Goal: Task Accomplishment & Management: Manage account settings

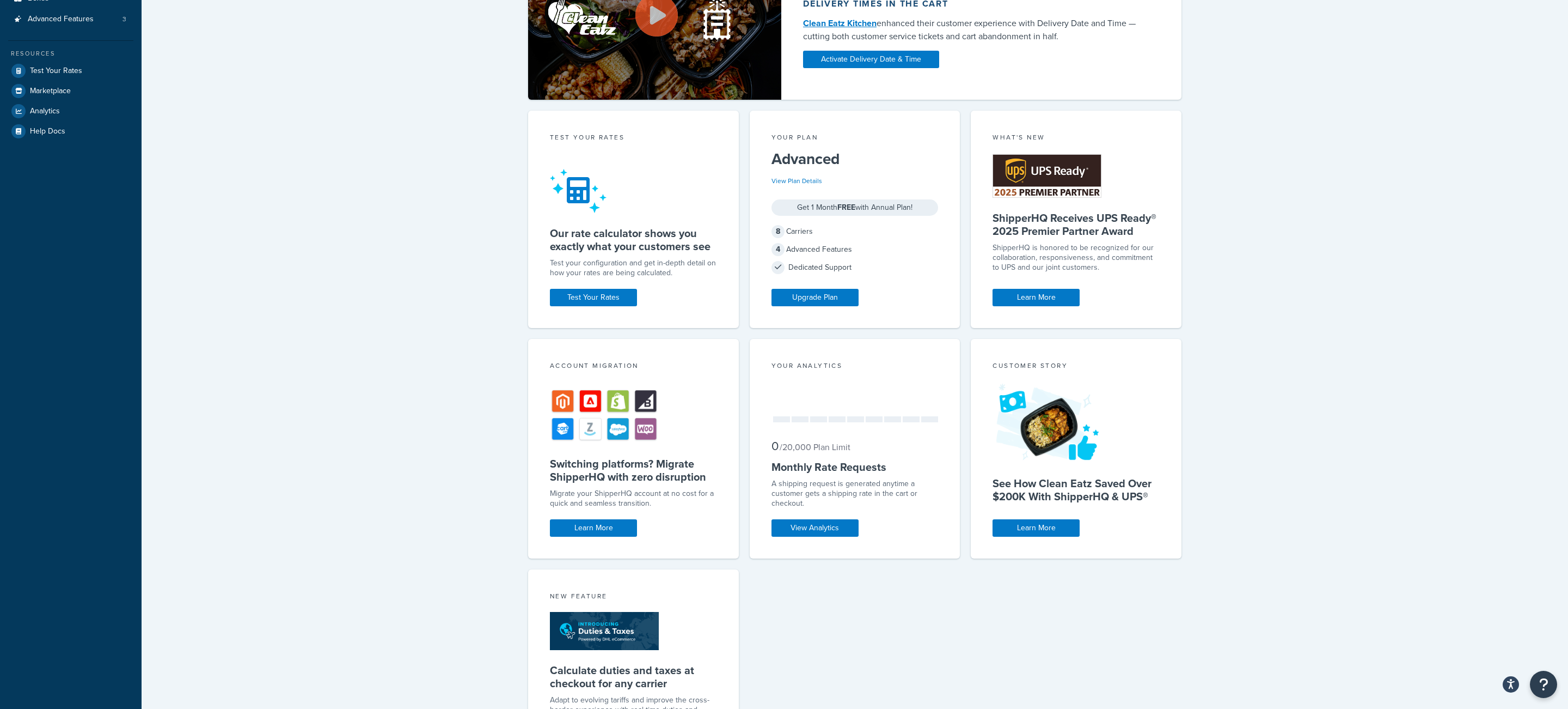
scroll to position [325, 0]
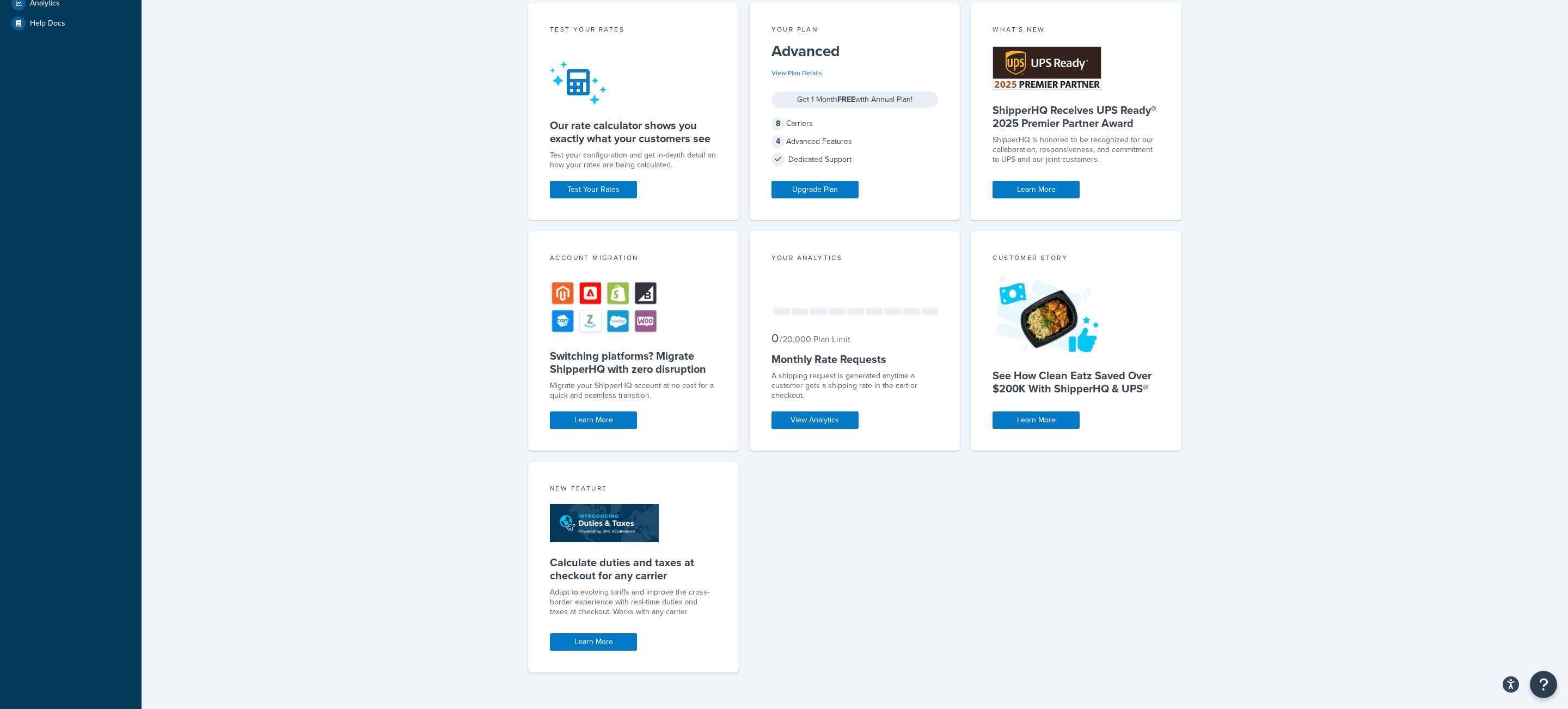
click at [805, 411] on div "Your Analytics 0 / 20,000 Plan Limit Monthly Rate Requests A shipping request i…" at bounding box center [855, 340] width 211 height 219
click at [802, 422] on link "View Analytics" at bounding box center [814, 420] width 87 height 18
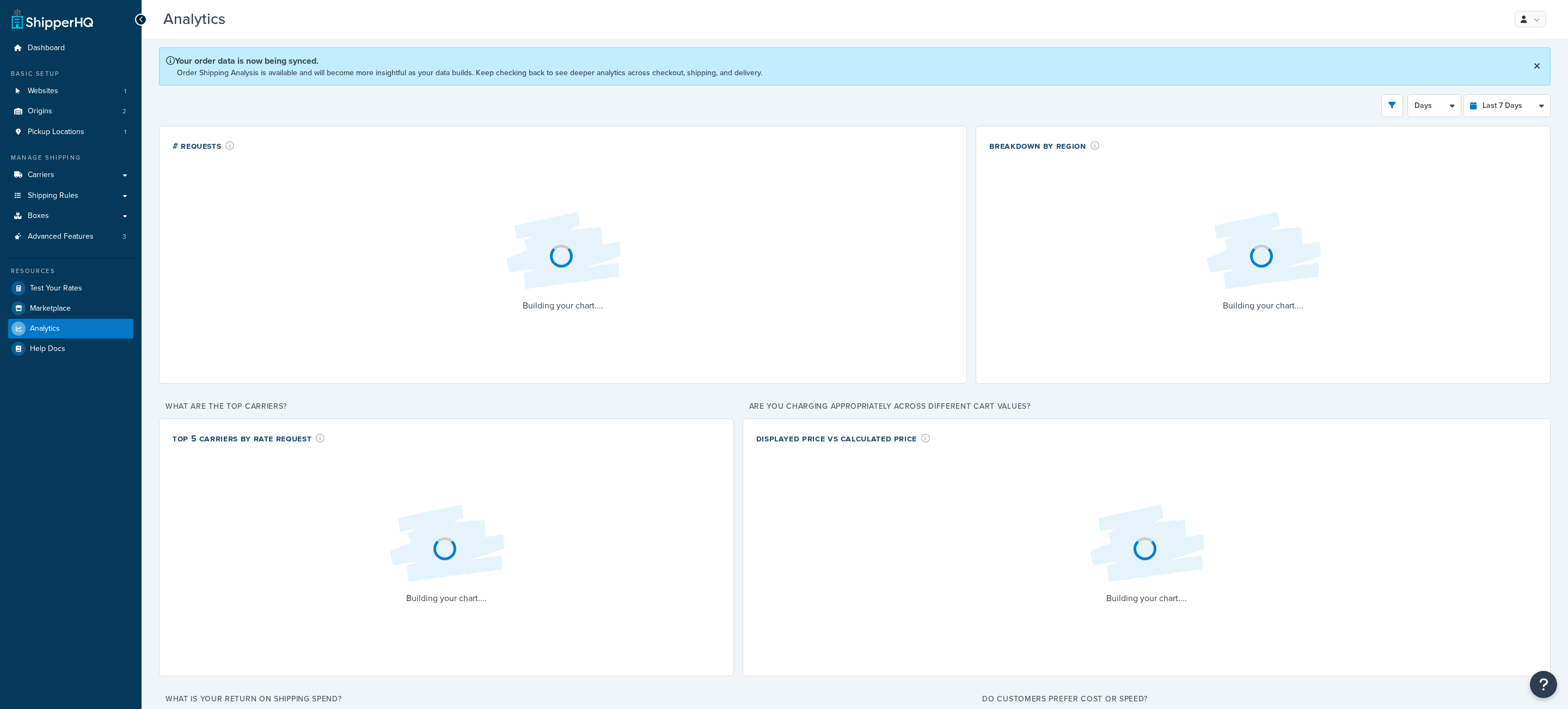
select select "last_7_days"
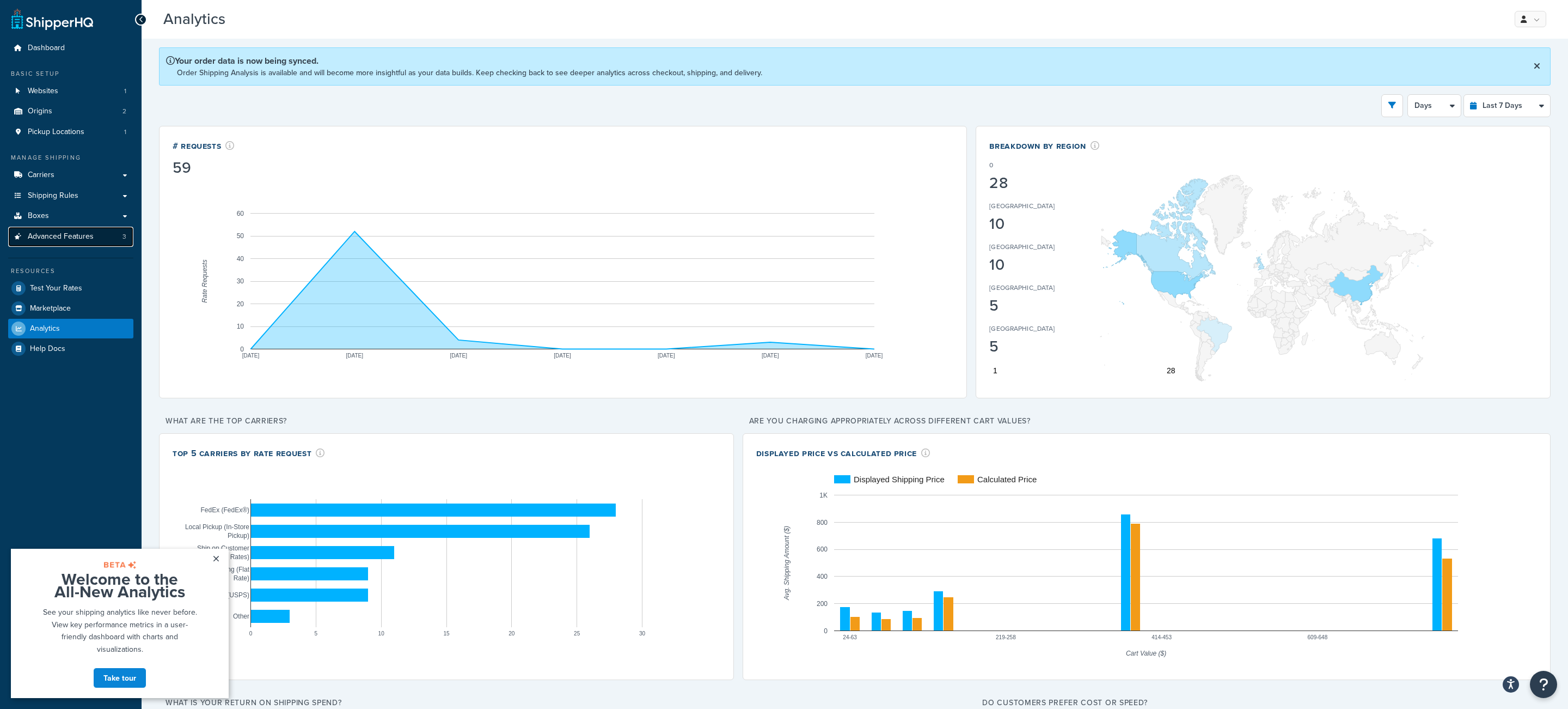
click at [97, 232] on link "Advanced Features 3" at bounding box center [71, 236] width 125 height 20
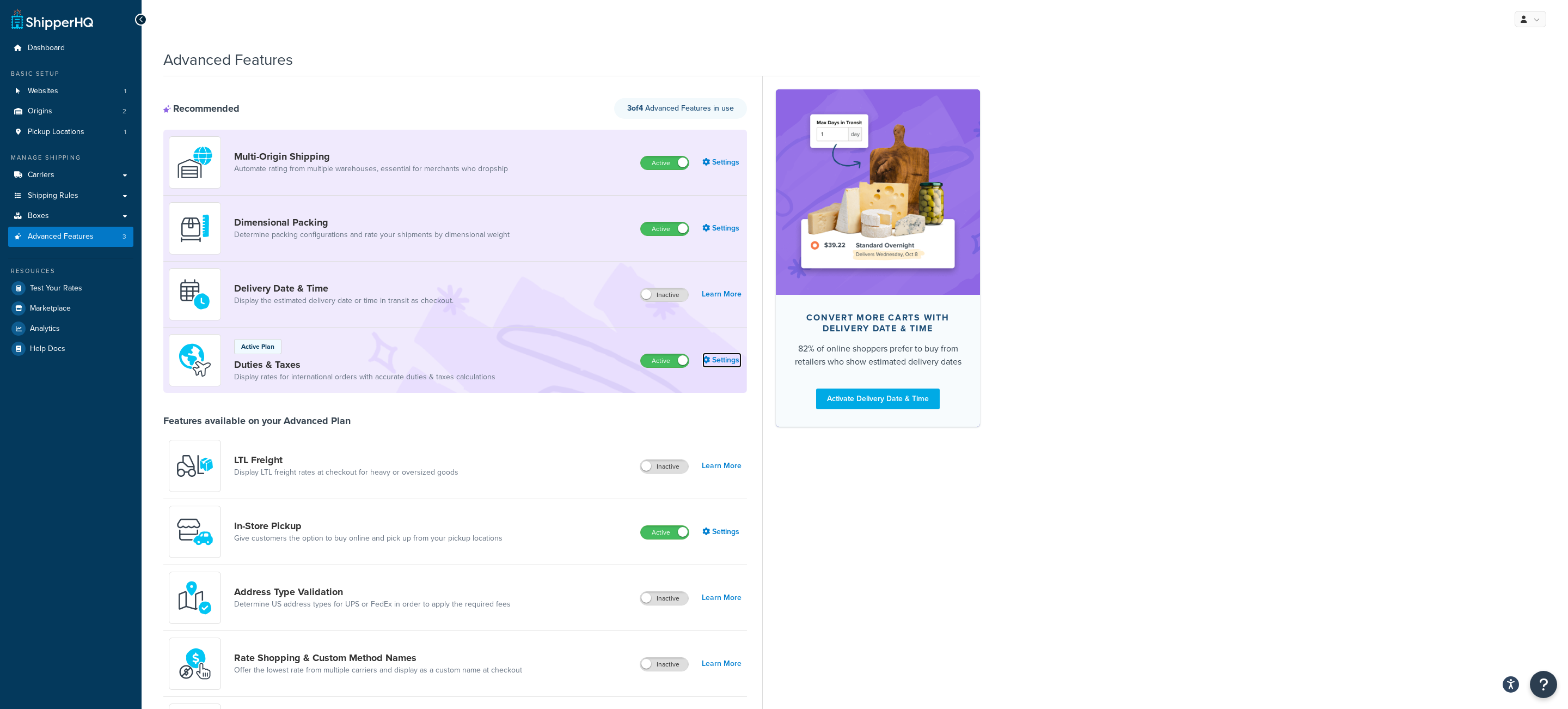
click at [726, 364] on link "Settings" at bounding box center [722, 360] width 39 height 15
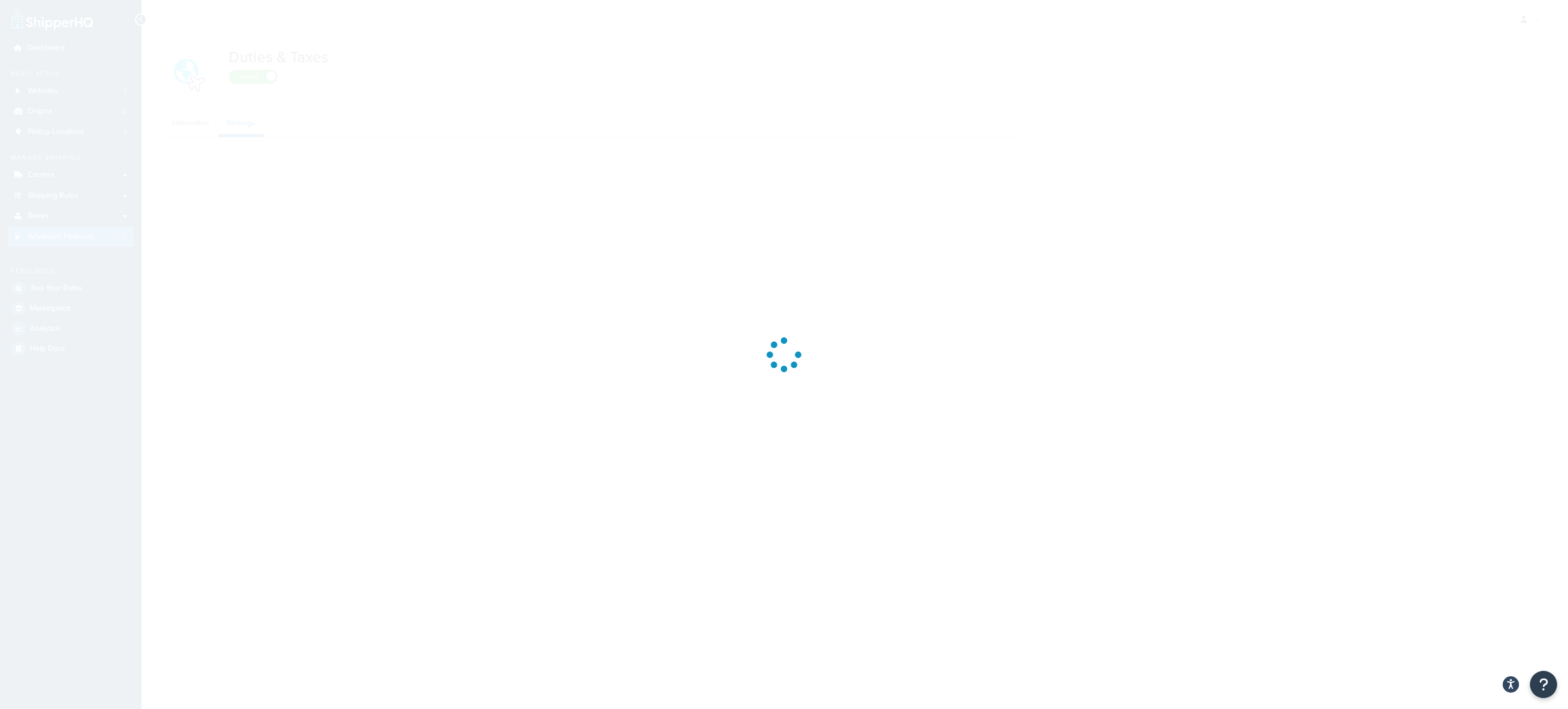
select select "N/A"
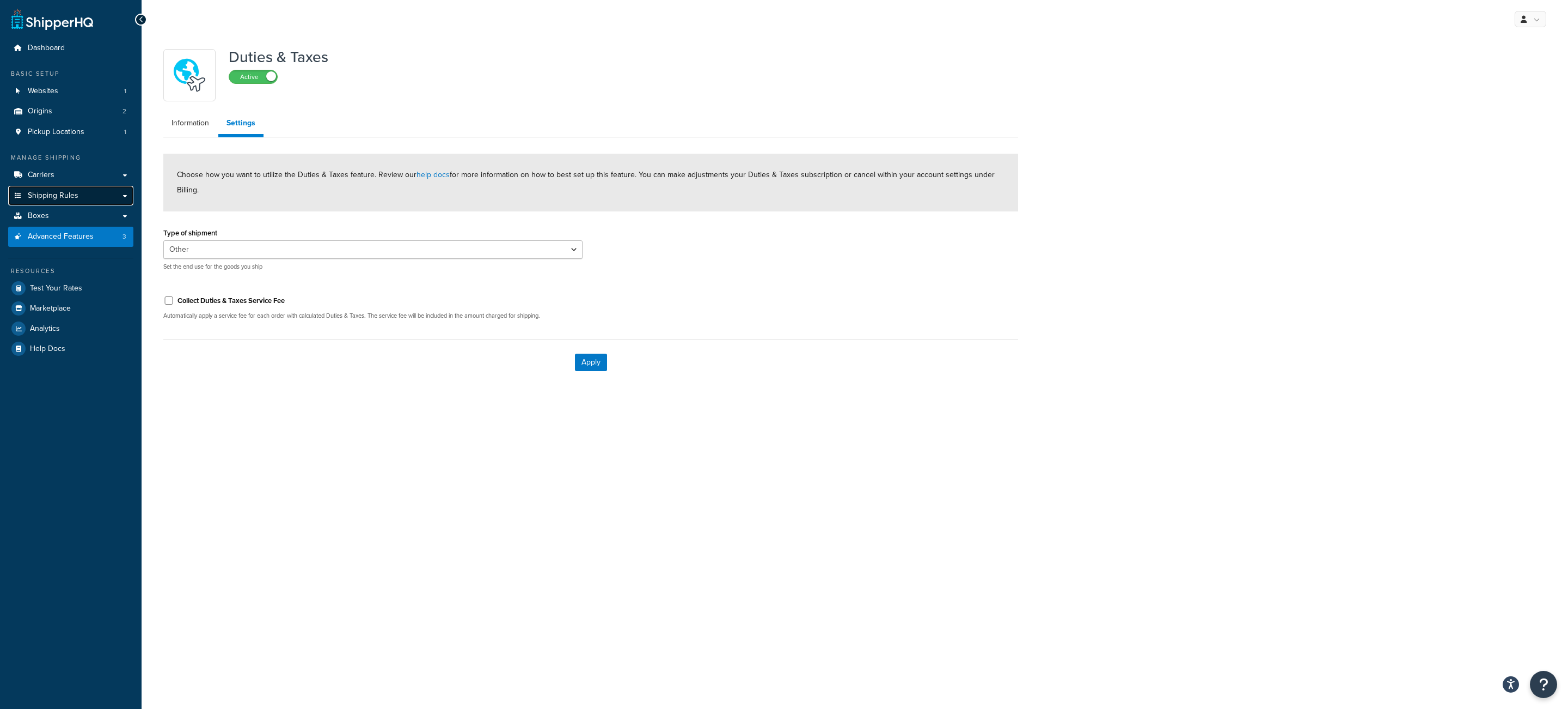
click at [78, 194] on link "Shipping Rules" at bounding box center [71, 196] width 125 height 20
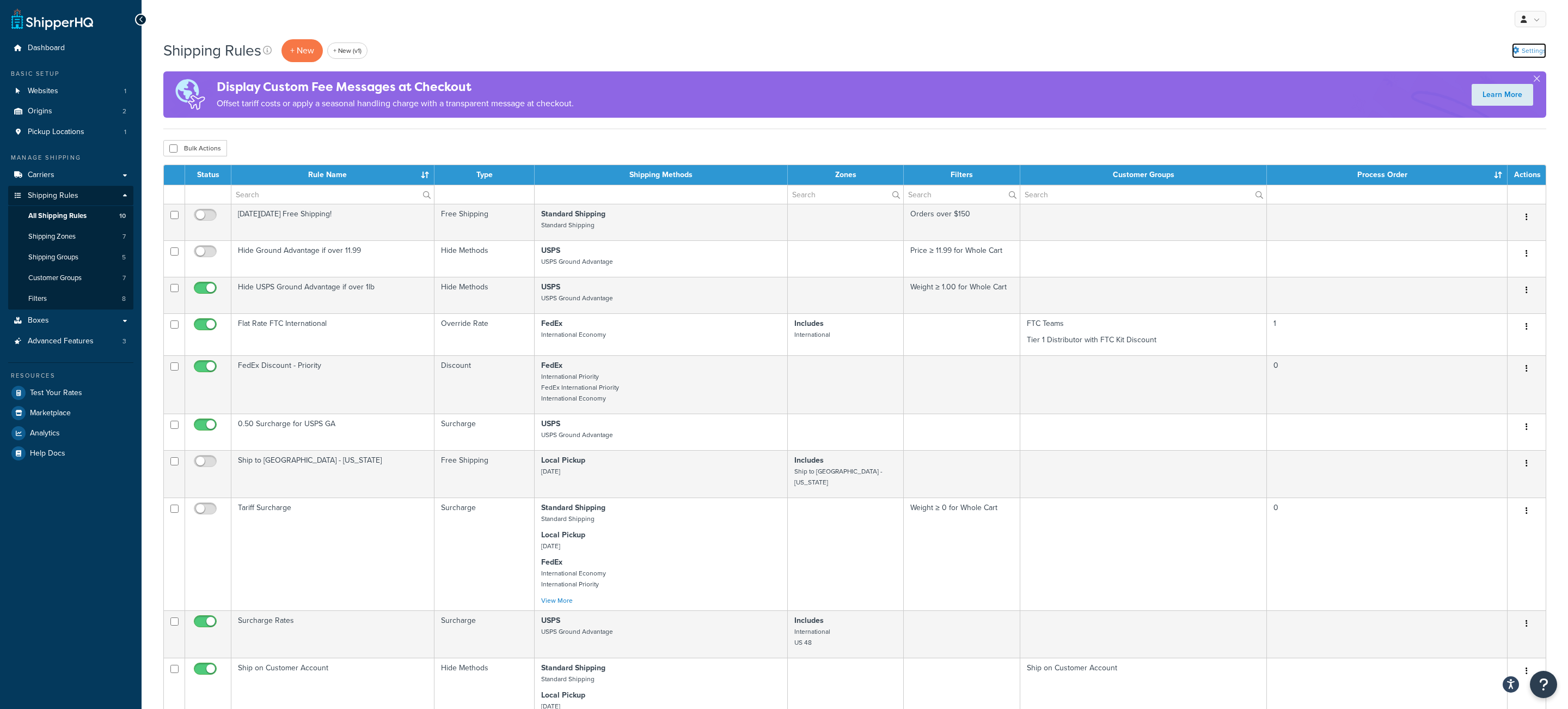
click at [1527, 50] on link "Settings" at bounding box center [1529, 51] width 34 height 15
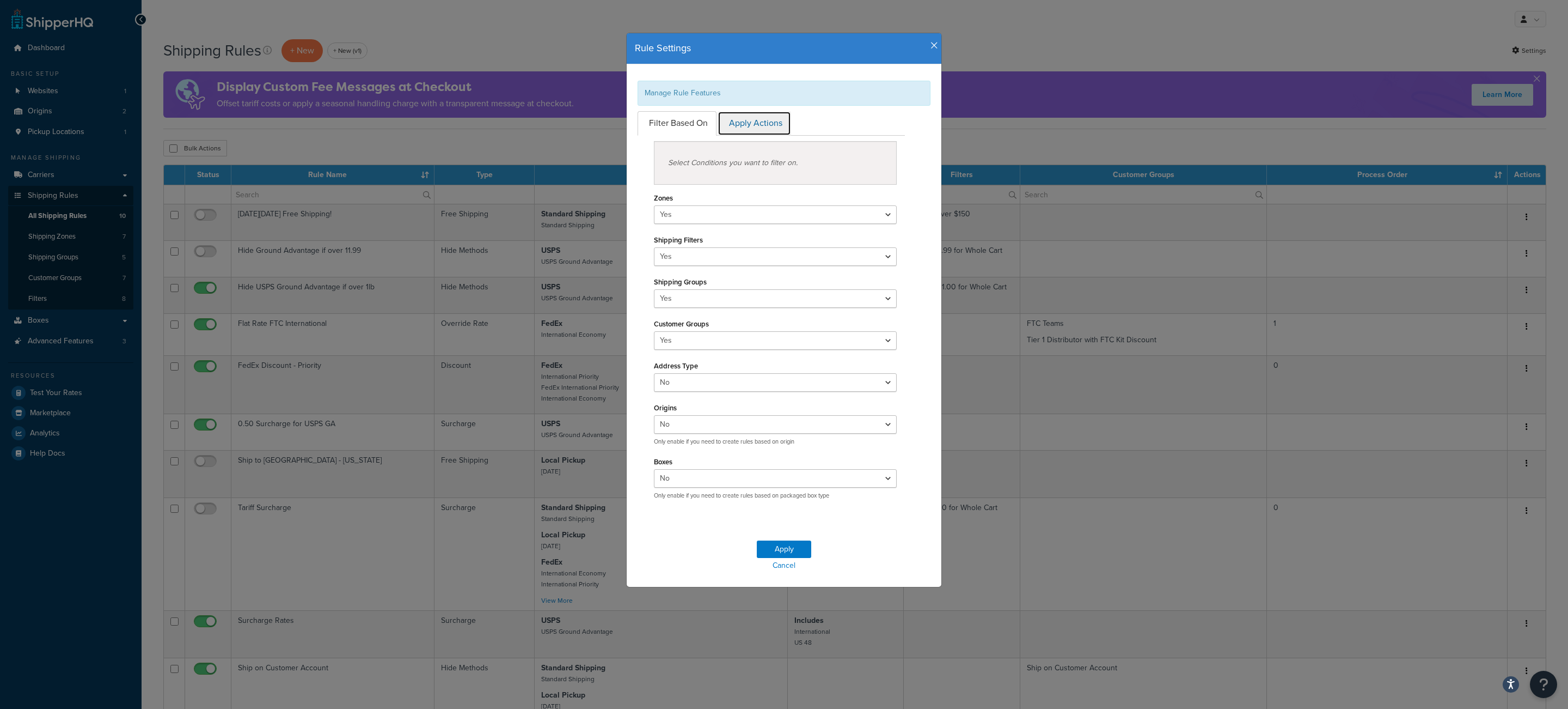
click at [737, 134] on link "Apply Actions" at bounding box center [754, 123] width 74 height 24
click at [931, 42] on icon "button" at bounding box center [934, 46] width 8 height 10
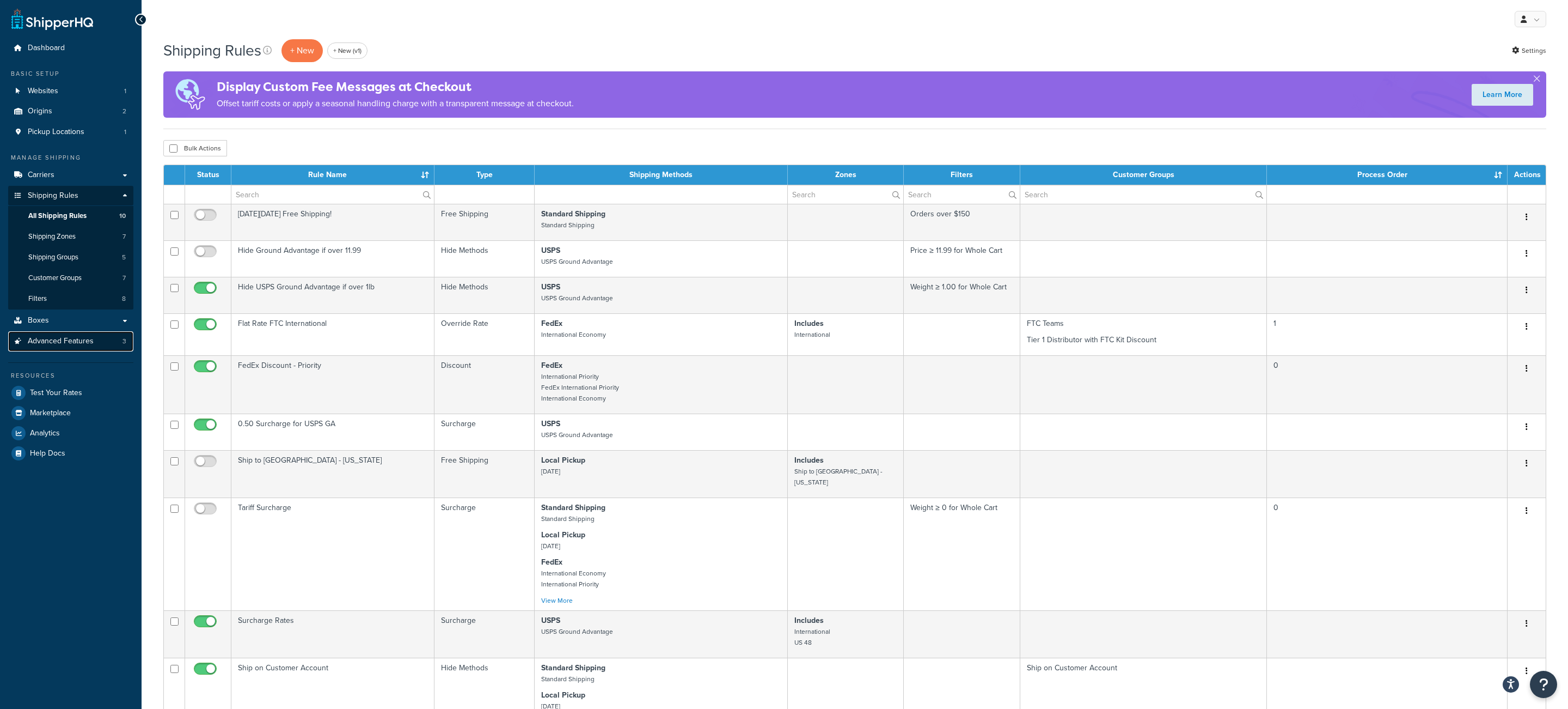
click at [114, 344] on link "Advanced Features 3" at bounding box center [71, 341] width 125 height 20
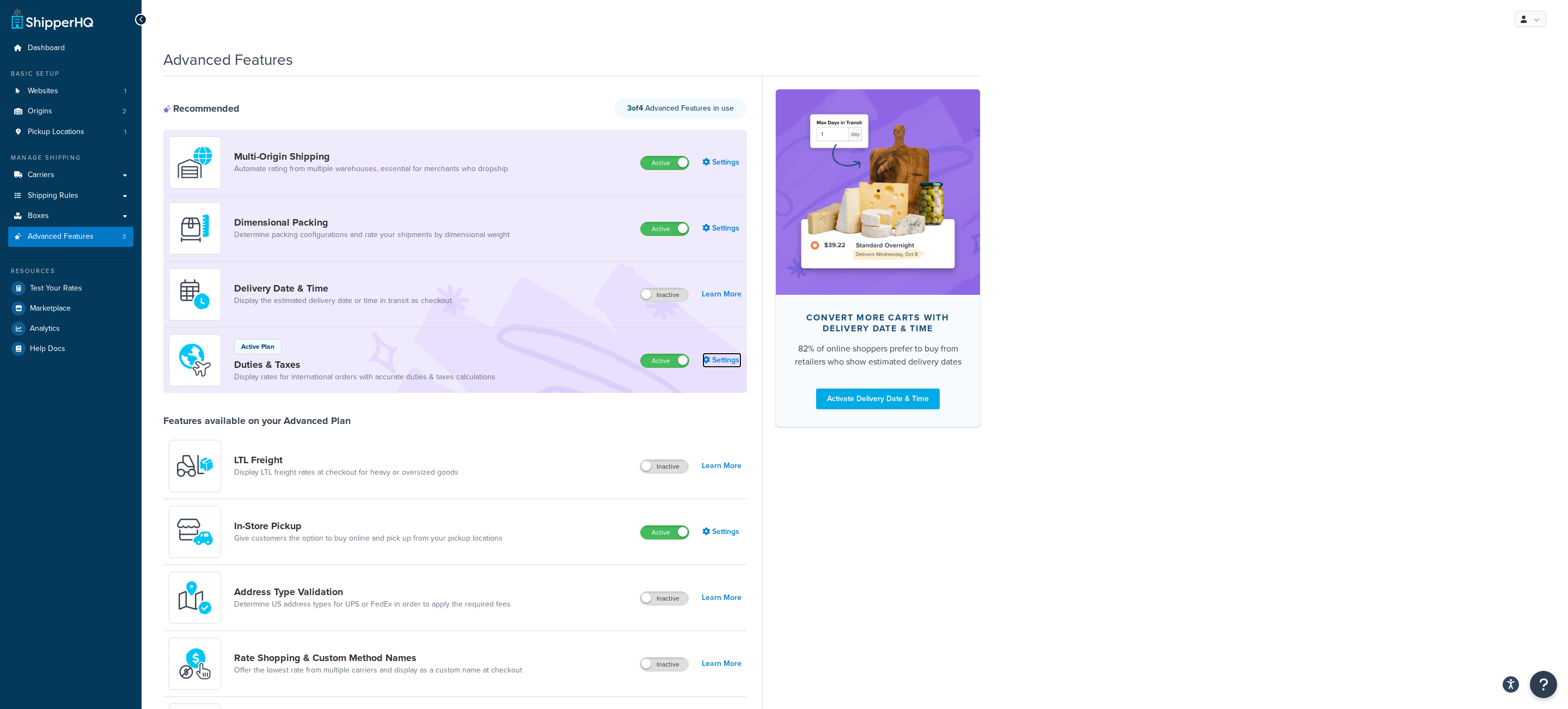
click at [710, 364] on link "Settings" at bounding box center [722, 360] width 39 height 15
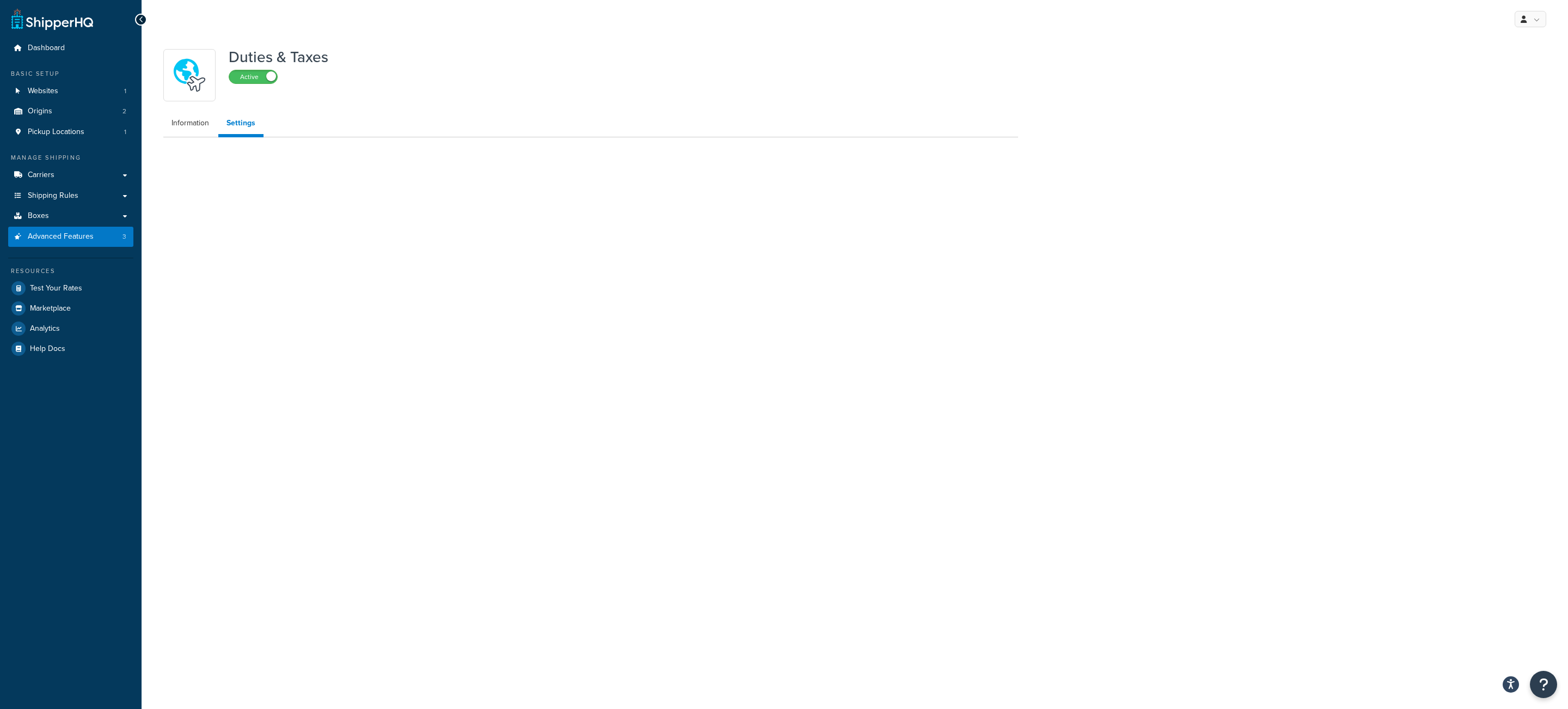
select select "N/A"
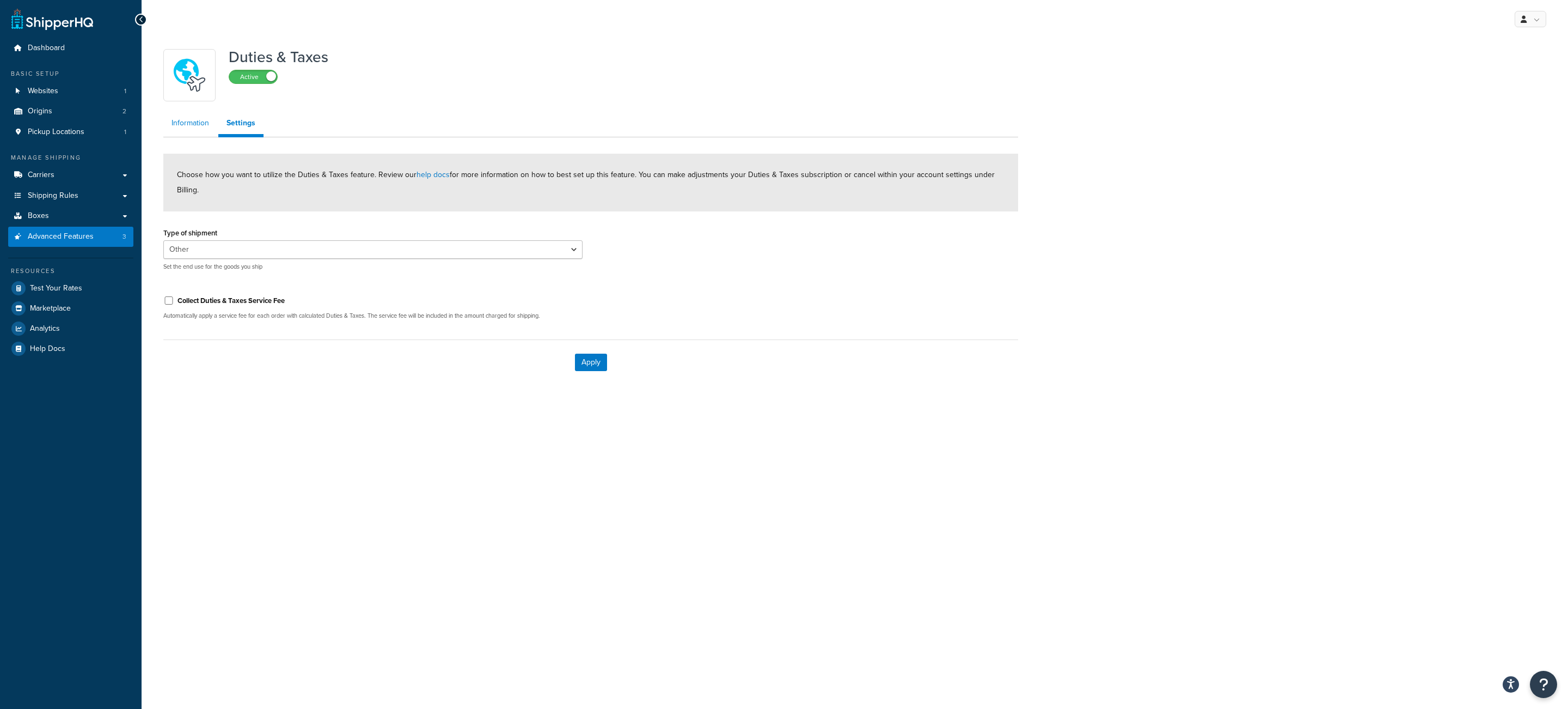
click at [191, 127] on link "Information" at bounding box center [190, 123] width 54 height 22
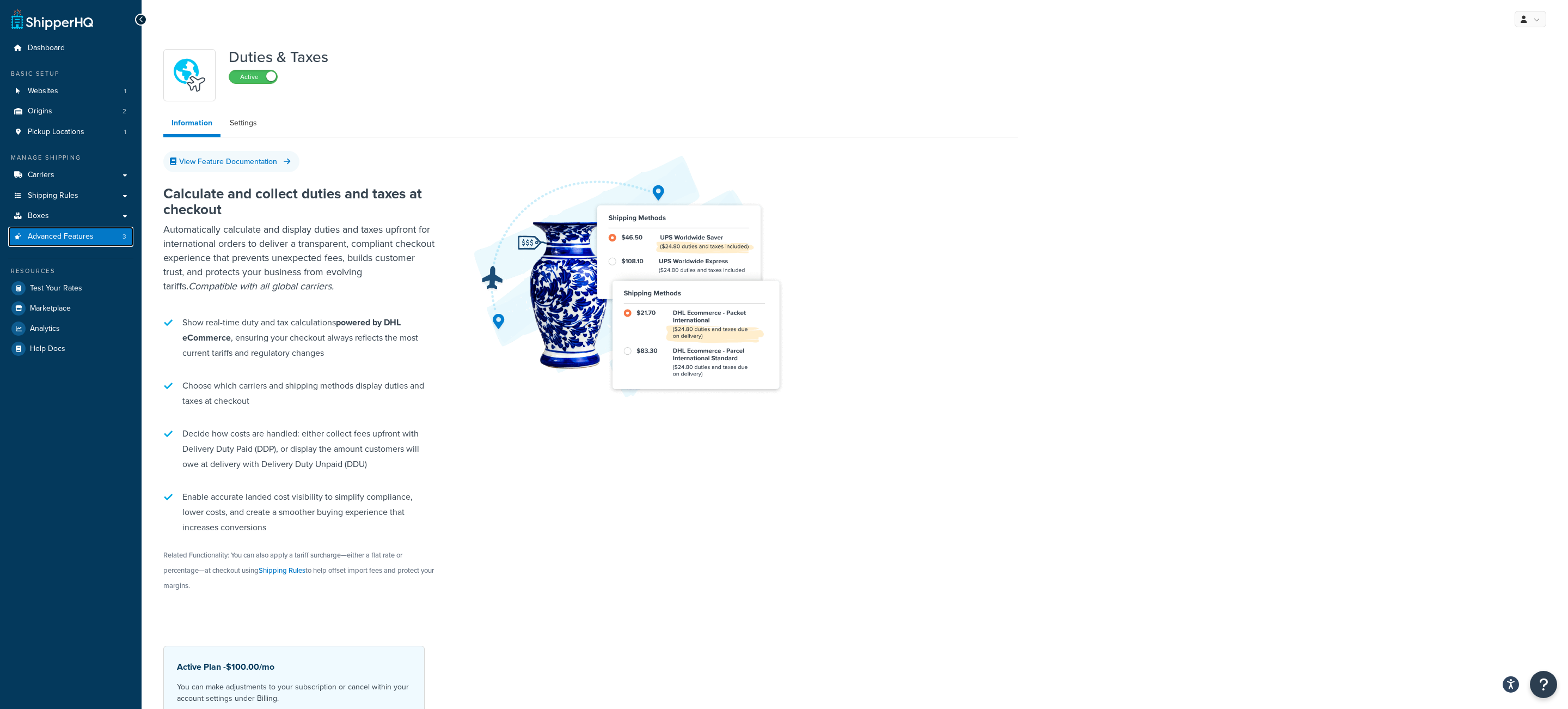
click at [112, 240] on link "Advanced Features 3" at bounding box center [71, 236] width 125 height 20
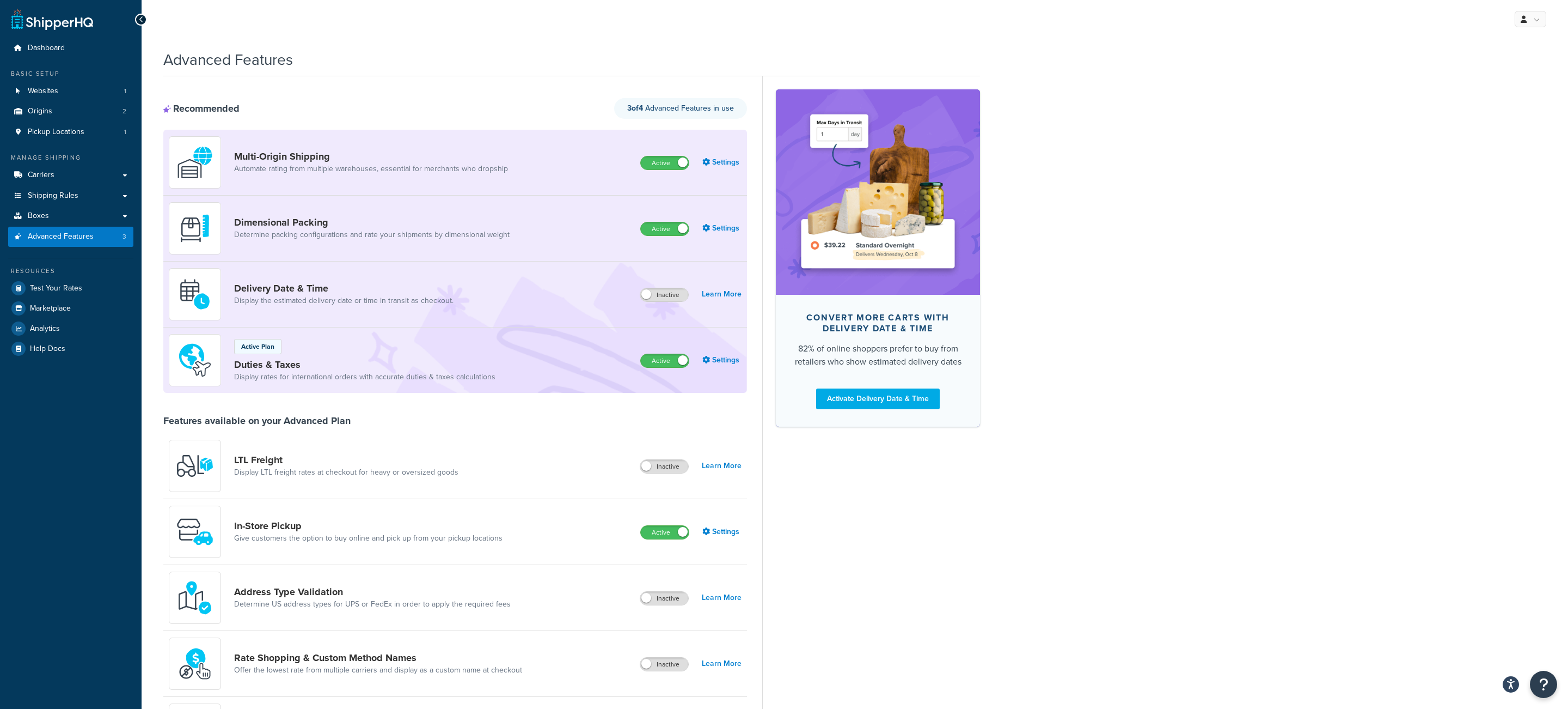
drag, startPoint x: 647, startPoint y: 366, endPoint x: 849, endPoint y: 470, distance: 227.2
click at [849, 470] on div "Recommended 3 of 4 Advanced Features in use Multi-Origin Shipping Automate rati…" at bounding box center [572, 571] width 817 height 989
click at [849, 470] on div "Convert more carts with delivery date & time 82% of online shoppers prefer to b…" at bounding box center [871, 571] width 218 height 989
click at [1497, 64] on link "Billing" at bounding box center [1497, 63] width 97 height 22
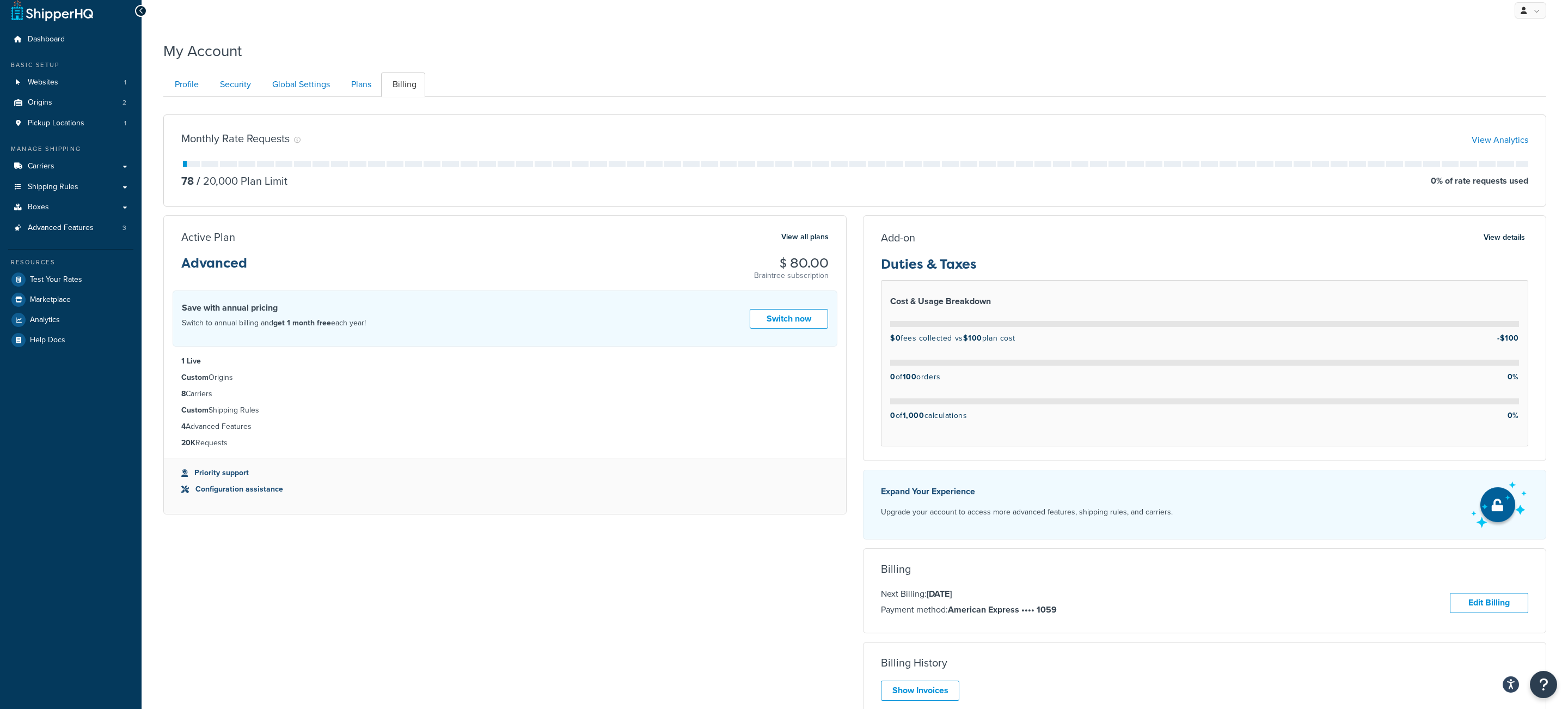
scroll to position [15, 0]
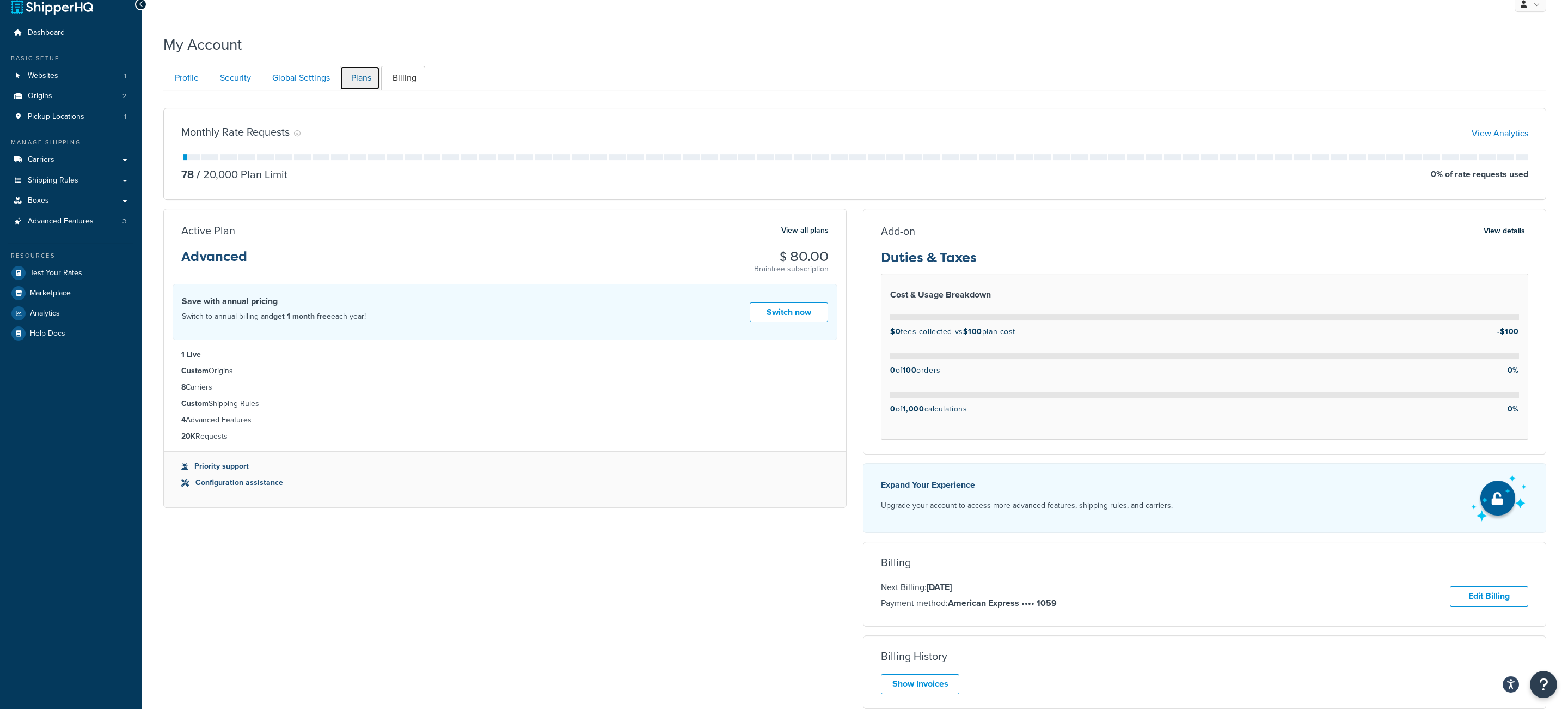
click at [373, 82] on link "Plans" at bounding box center [360, 78] width 40 height 24
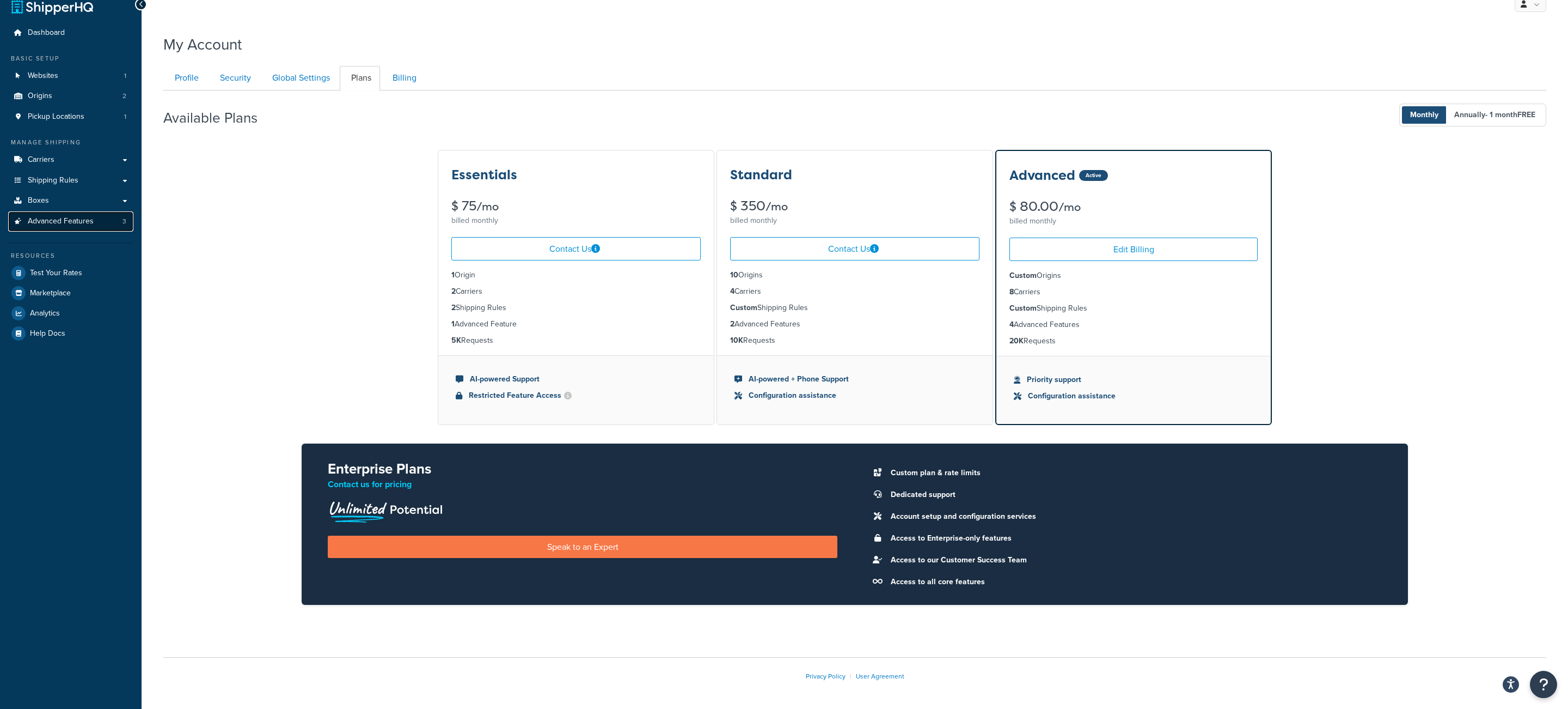
click at [113, 230] on link "Advanced Features 3" at bounding box center [71, 221] width 125 height 20
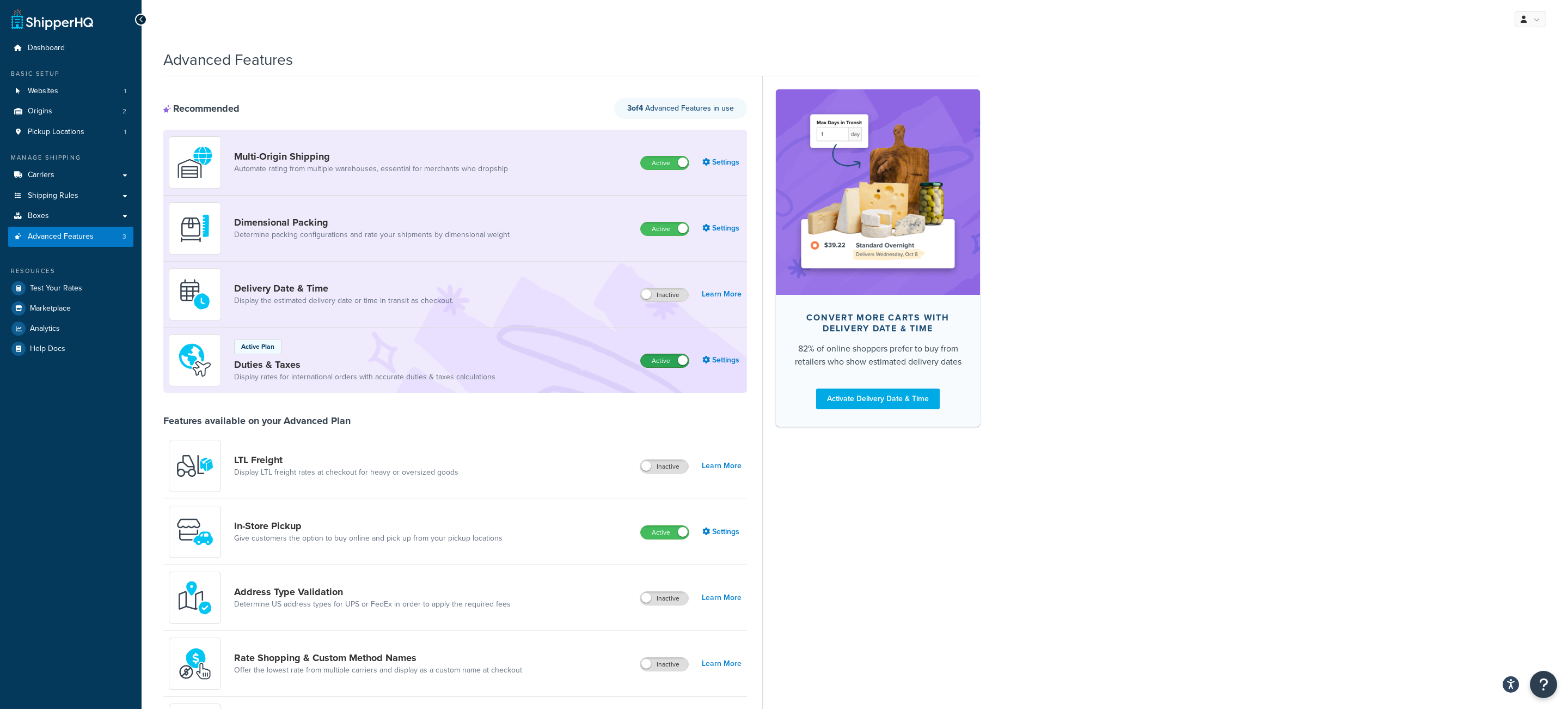
click at [673, 364] on label "Active" at bounding box center [665, 360] width 48 height 13
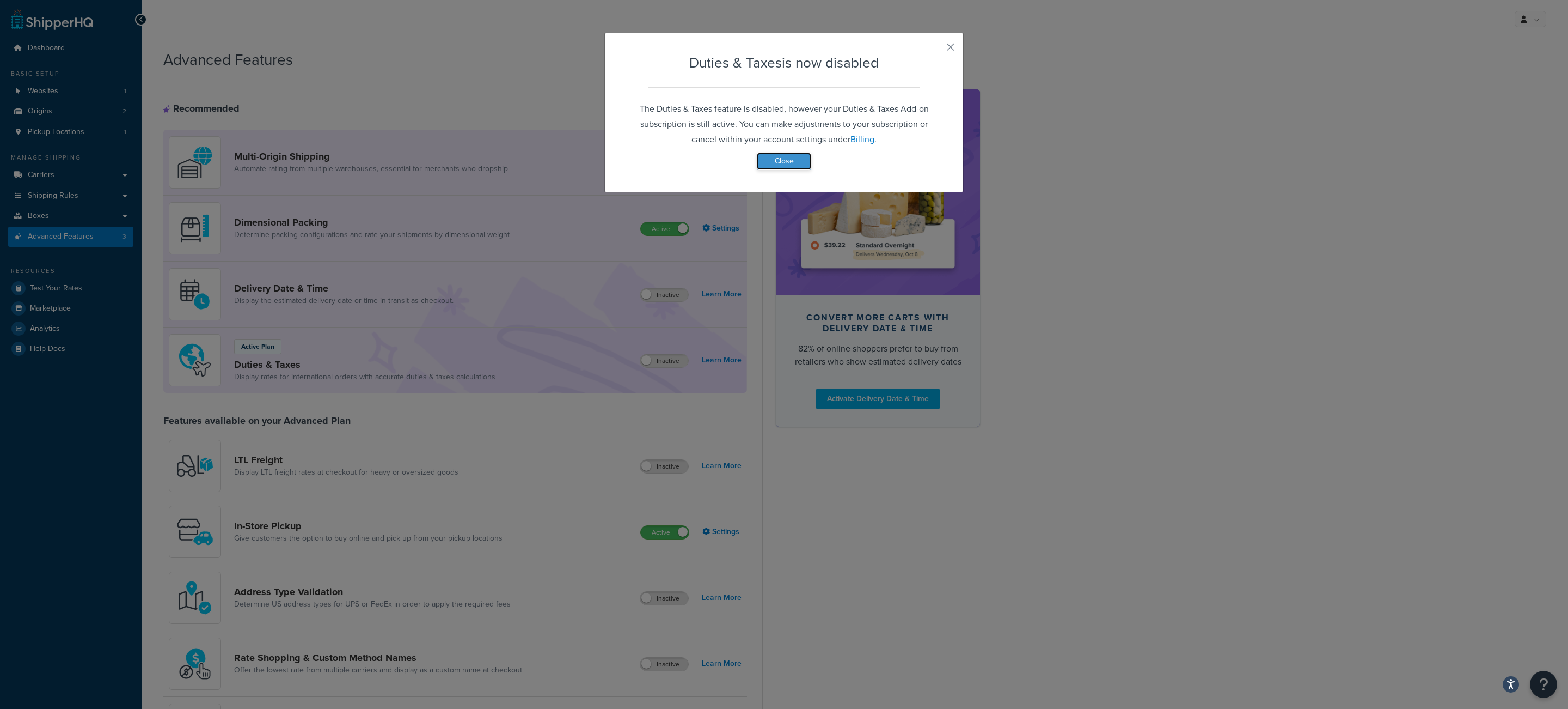
click at [780, 162] on button "Close" at bounding box center [783, 161] width 54 height 18
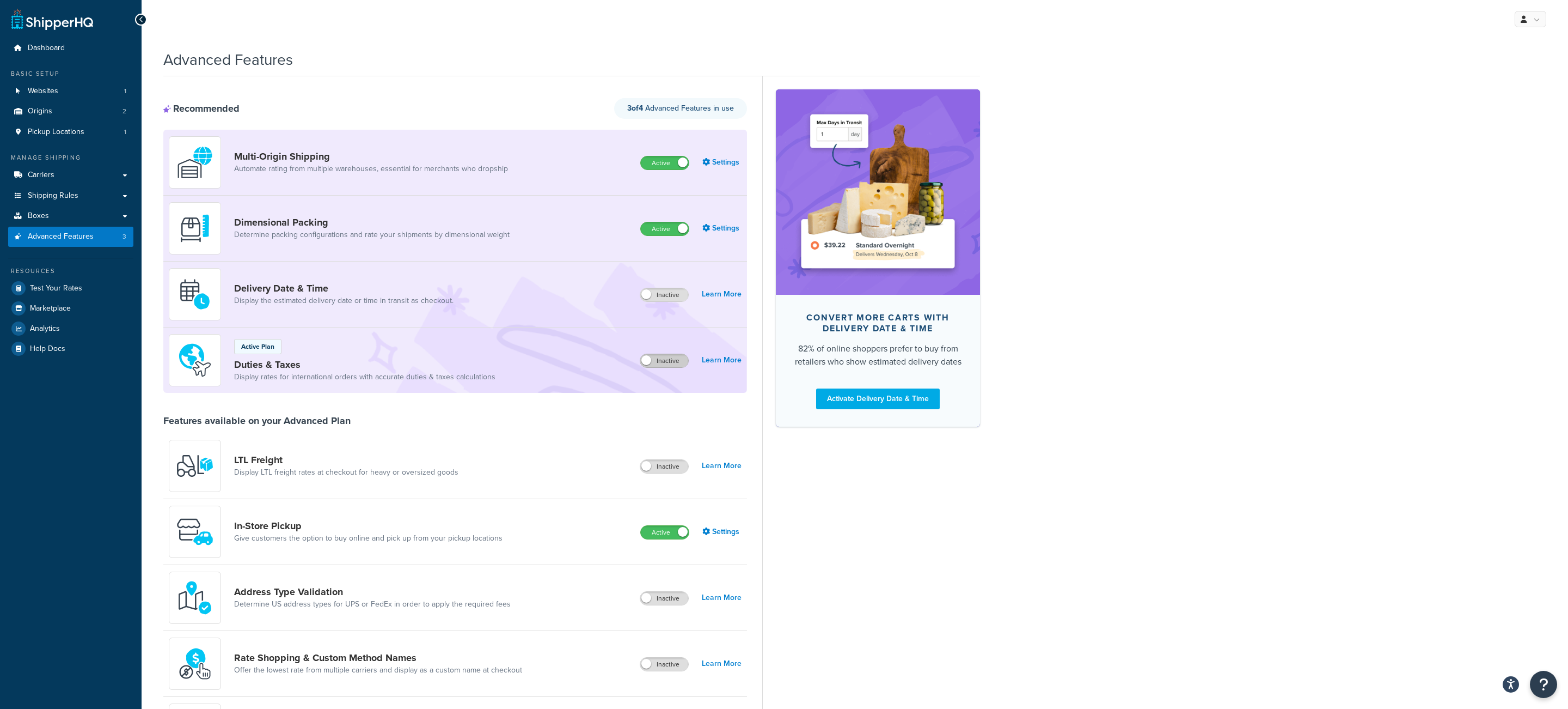
click at [665, 366] on label "Inactive" at bounding box center [664, 360] width 48 height 13
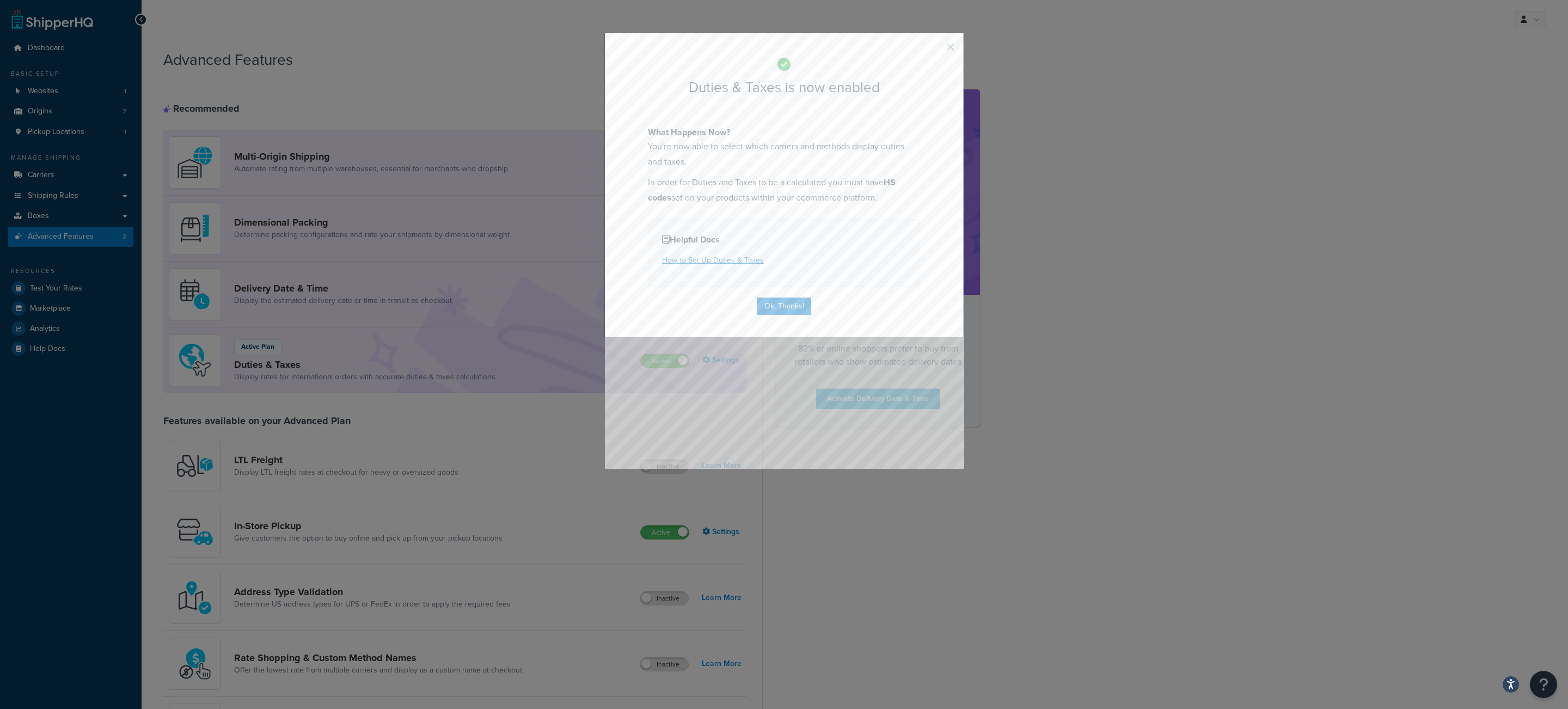
click at [762, 317] on div "Duties & Taxes is now enabled What Happens Now? You're now able to select which…" at bounding box center [784, 185] width 359 height 305
click at [761, 313] on button "Ok, Thanks!" at bounding box center [783, 306] width 54 height 18
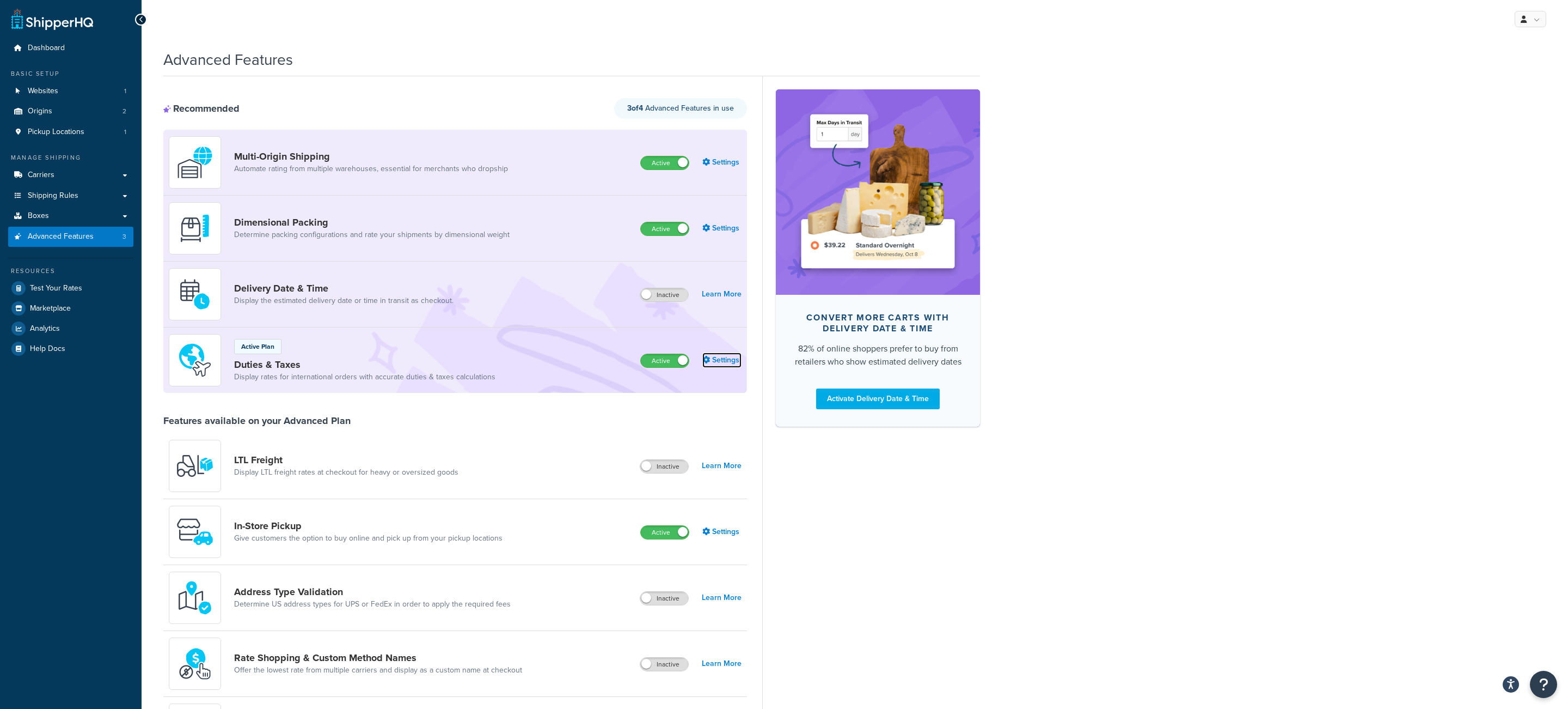
click at [725, 364] on link "Settings" at bounding box center [722, 360] width 39 height 15
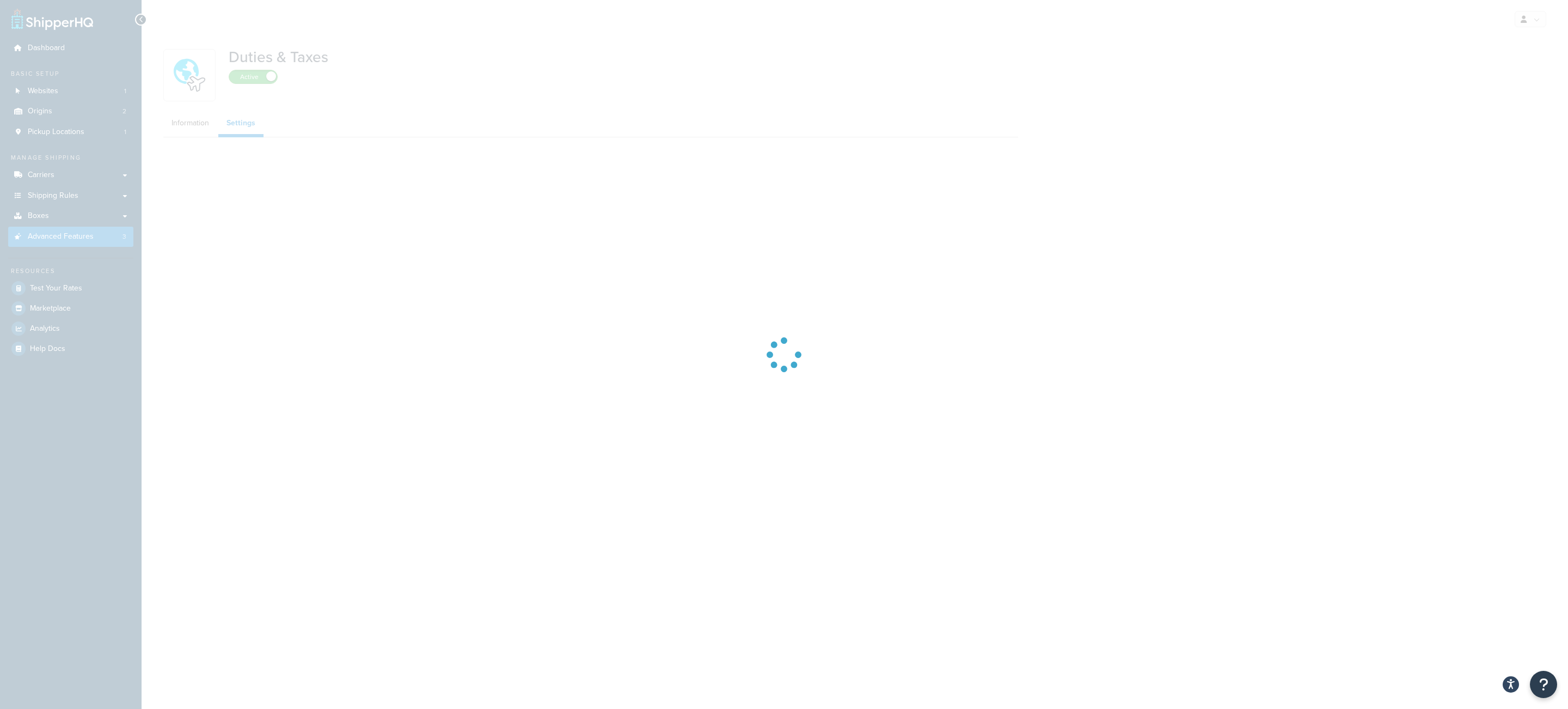
select select "N/A"
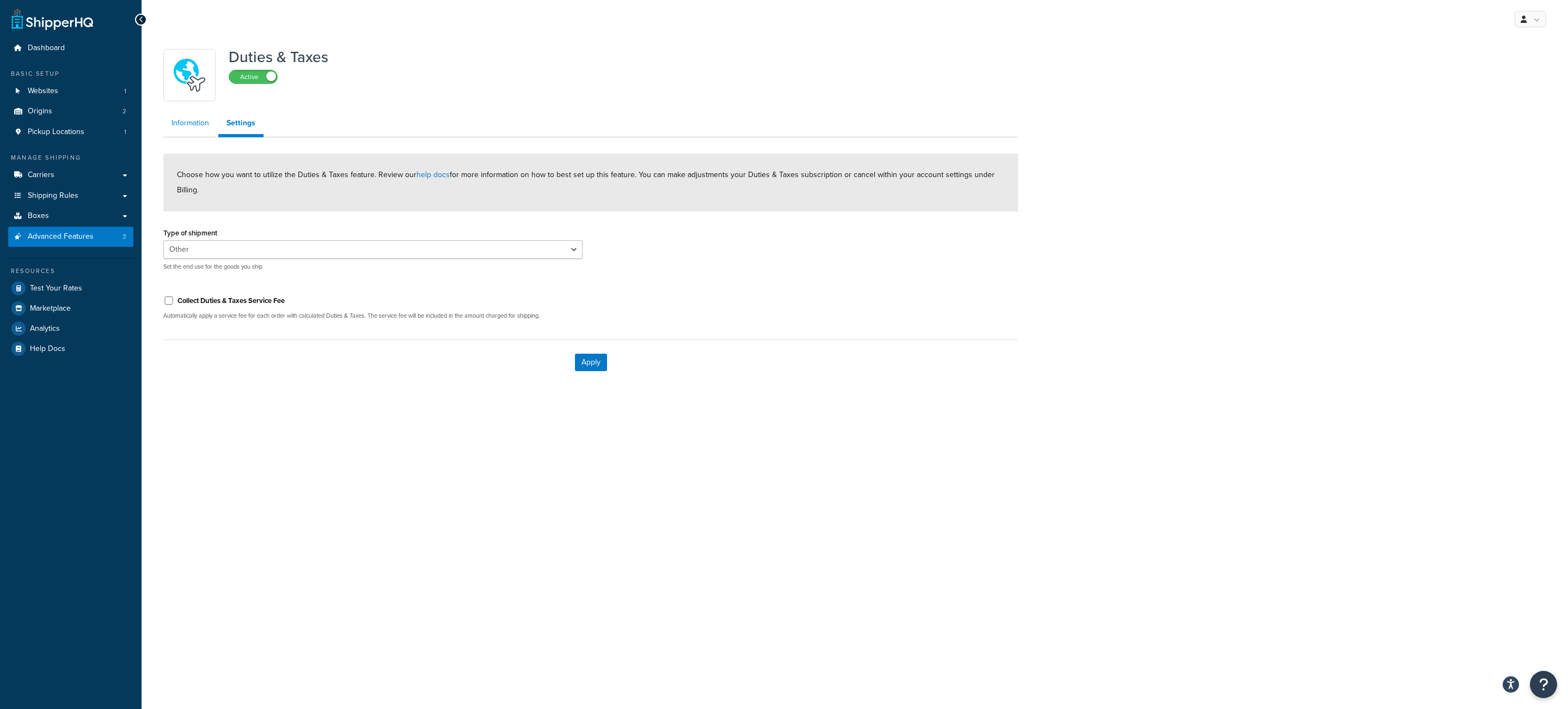
click at [188, 117] on link "Information" at bounding box center [190, 123] width 54 height 22
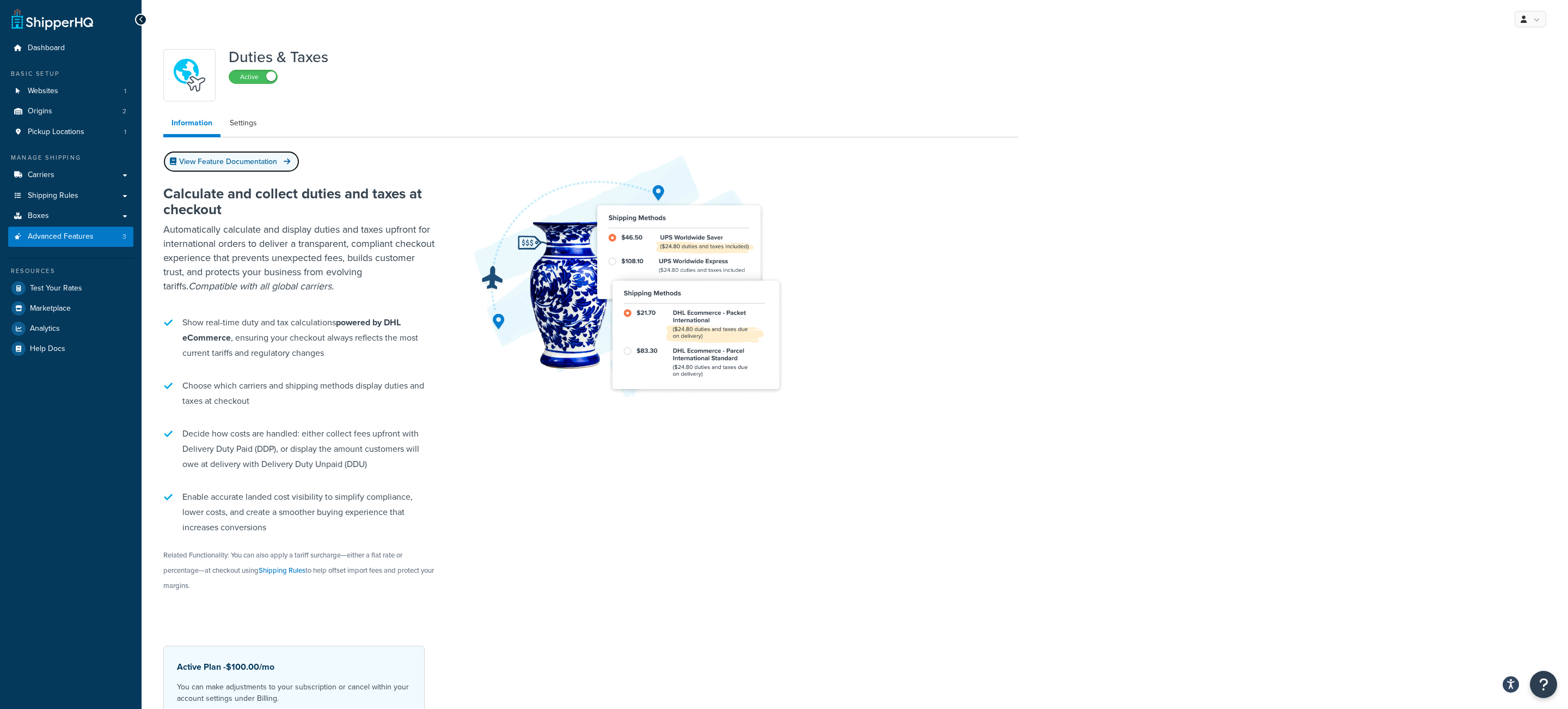
click at [202, 169] on link "View Feature Documentation" at bounding box center [231, 161] width 136 height 21
click at [60, 180] on link "Carriers" at bounding box center [71, 175] width 125 height 20
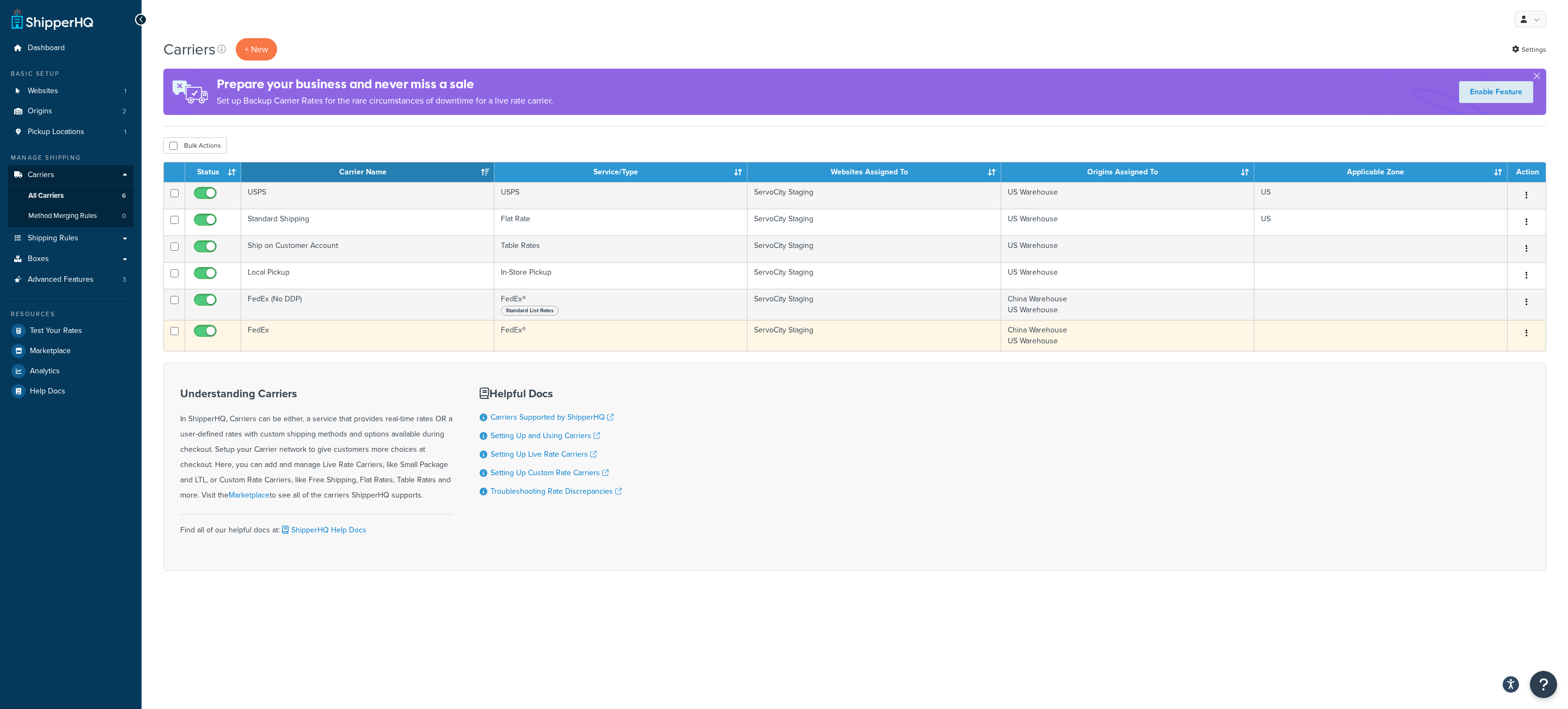
click at [327, 333] on td "FedEx" at bounding box center [368, 335] width 253 height 31
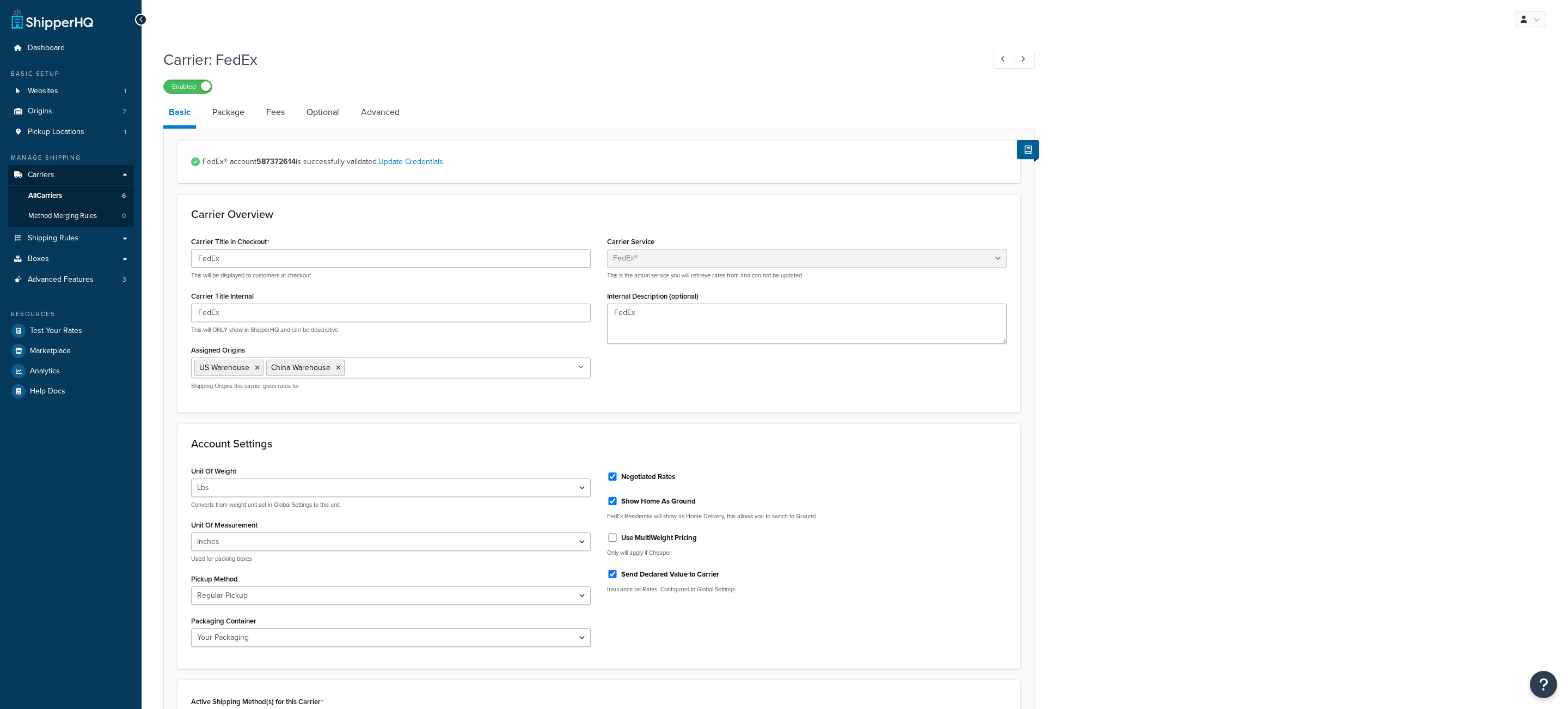
select select "fedEx"
select select "REGULAR_PICKUP"
select select "YOUR_PACKAGING"
click at [271, 116] on link "Fees" at bounding box center [275, 112] width 29 height 26
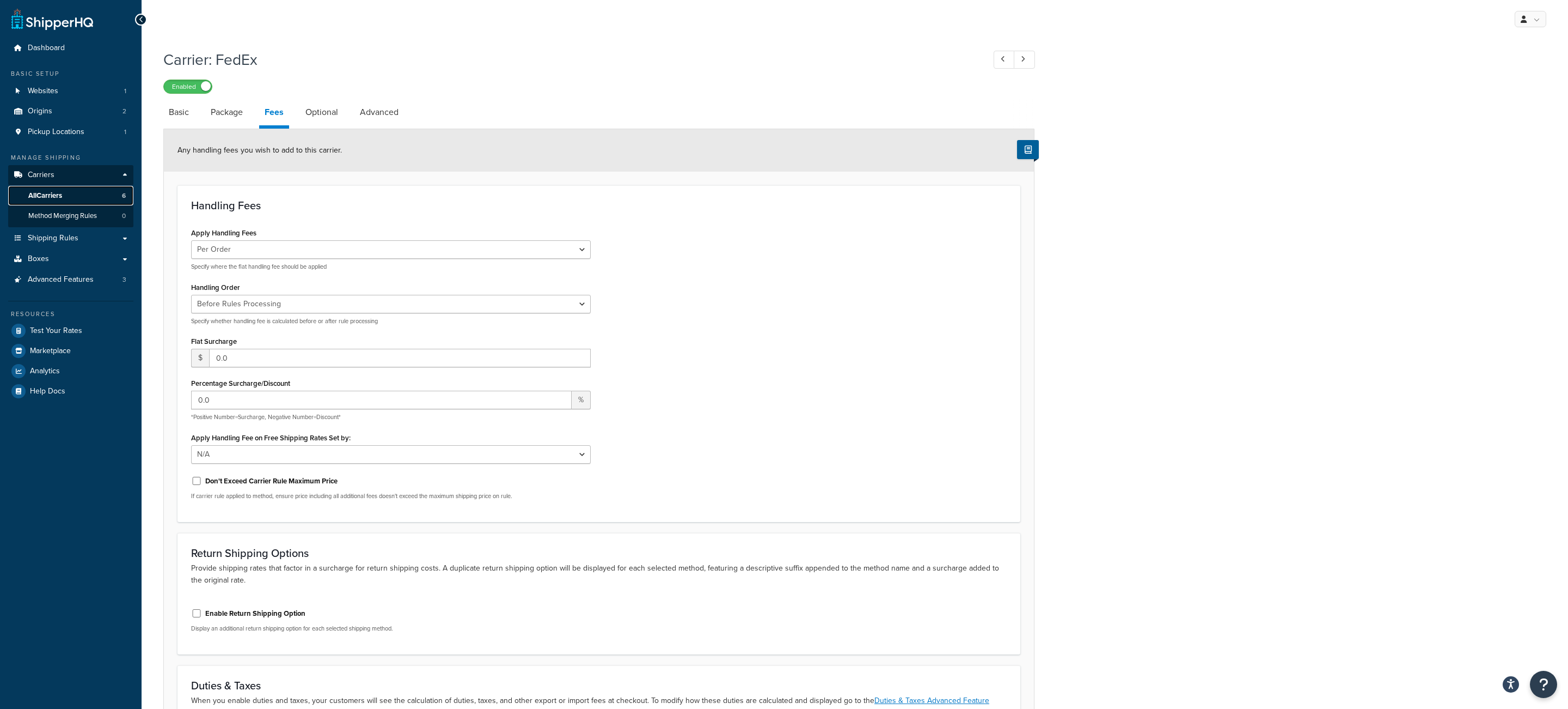
click at [102, 194] on link "All Carriers 6" at bounding box center [71, 196] width 125 height 20
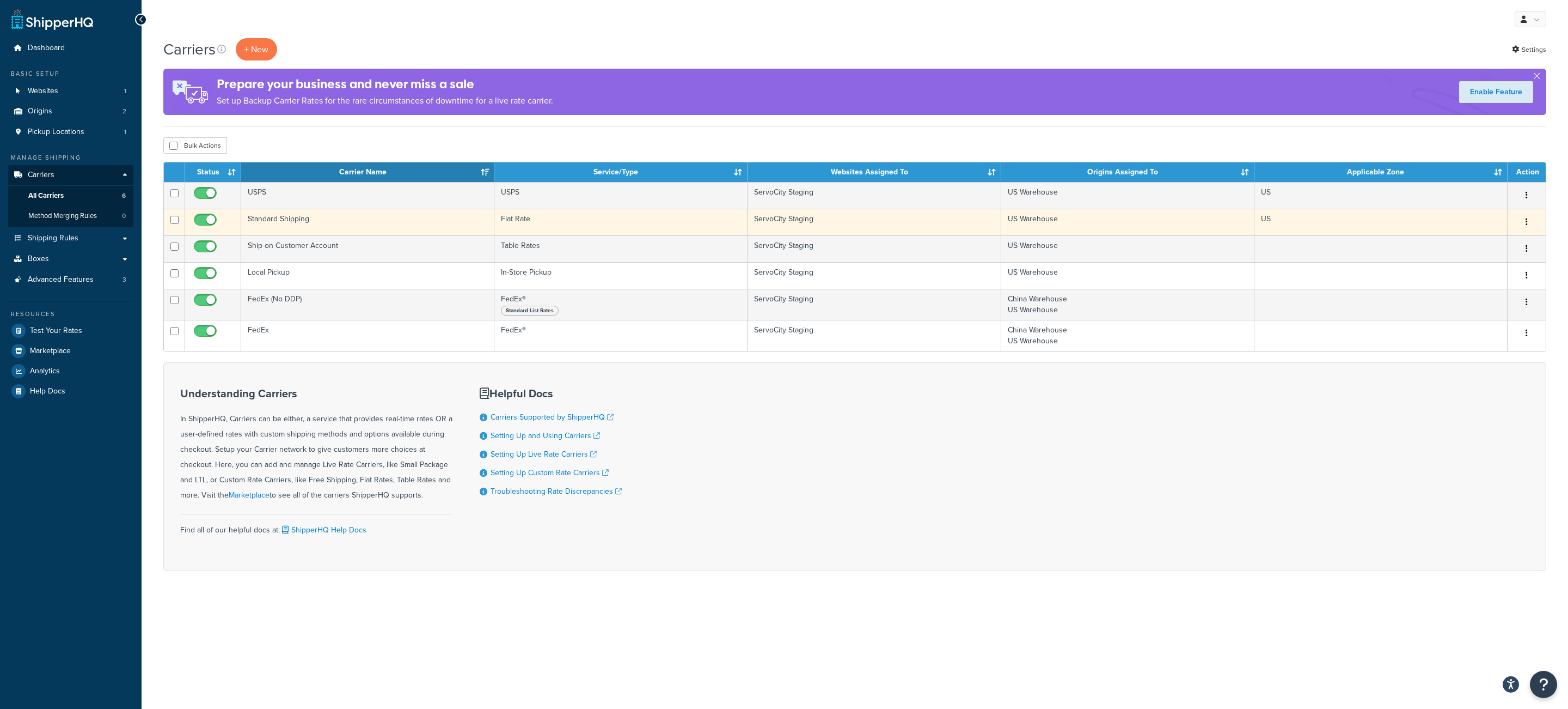
click at [325, 228] on td "Standard Shipping" at bounding box center [368, 222] width 253 height 27
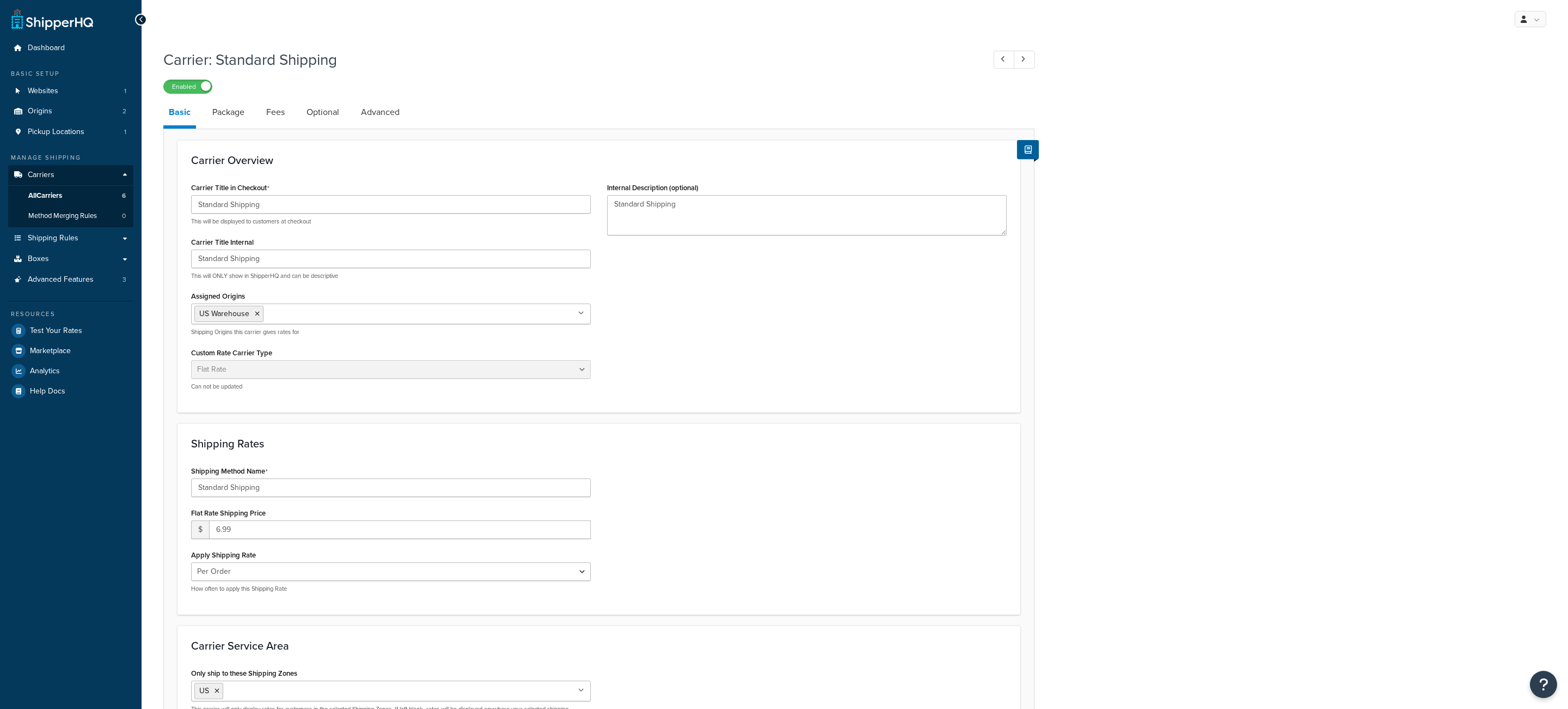
select select "flat"
click at [281, 116] on link "Fees" at bounding box center [275, 112] width 29 height 26
select select "AFTER"
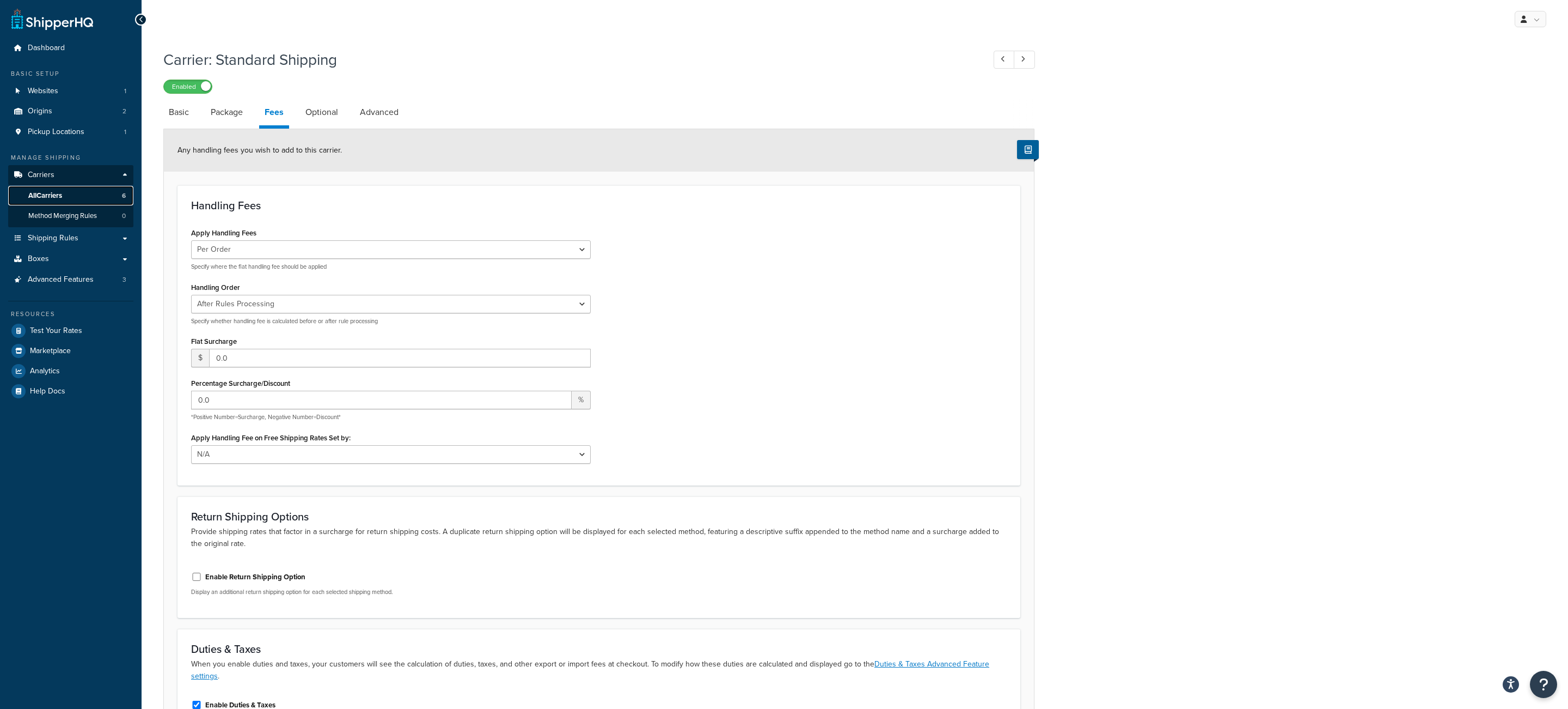
click at [113, 192] on link "All Carriers 6" at bounding box center [71, 196] width 125 height 20
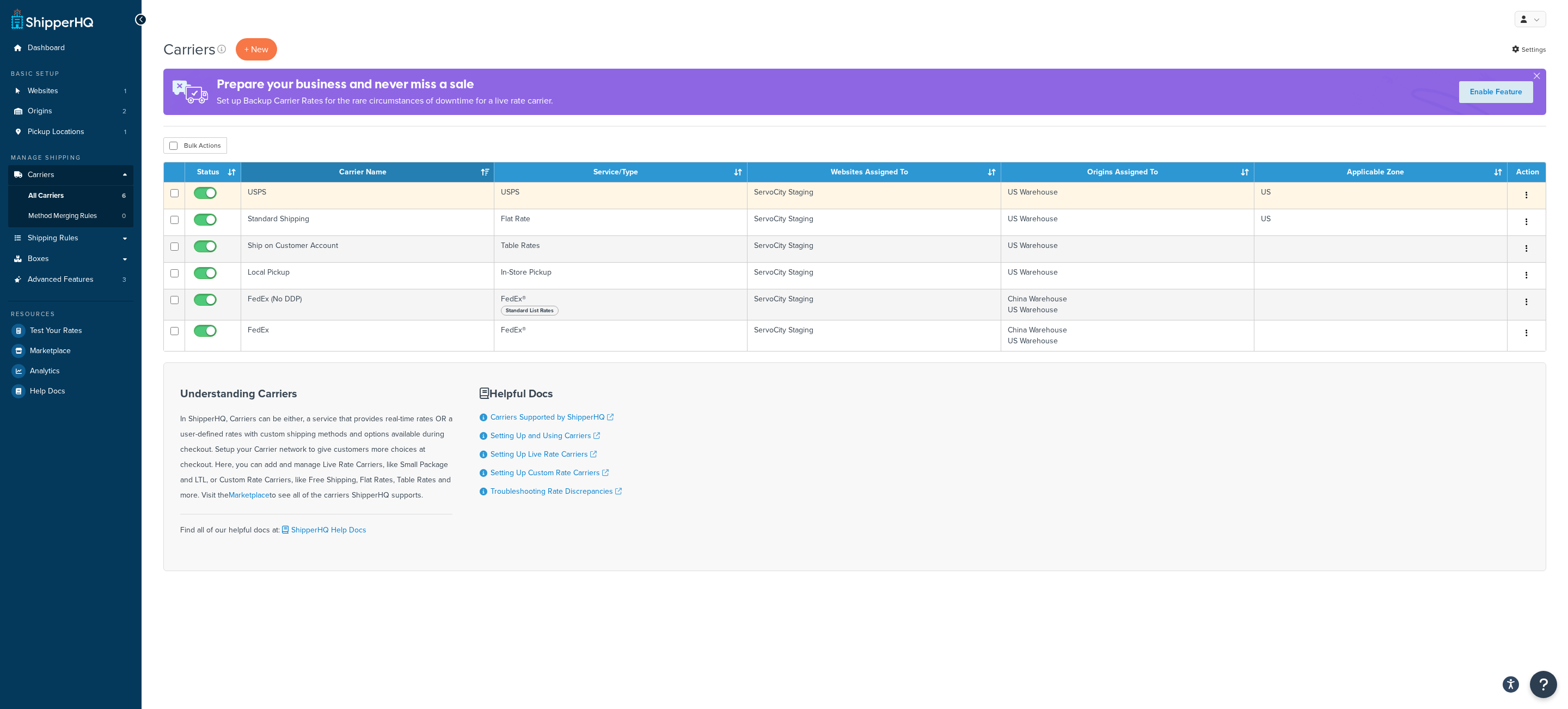
click at [284, 205] on td "USPS" at bounding box center [368, 196] width 253 height 27
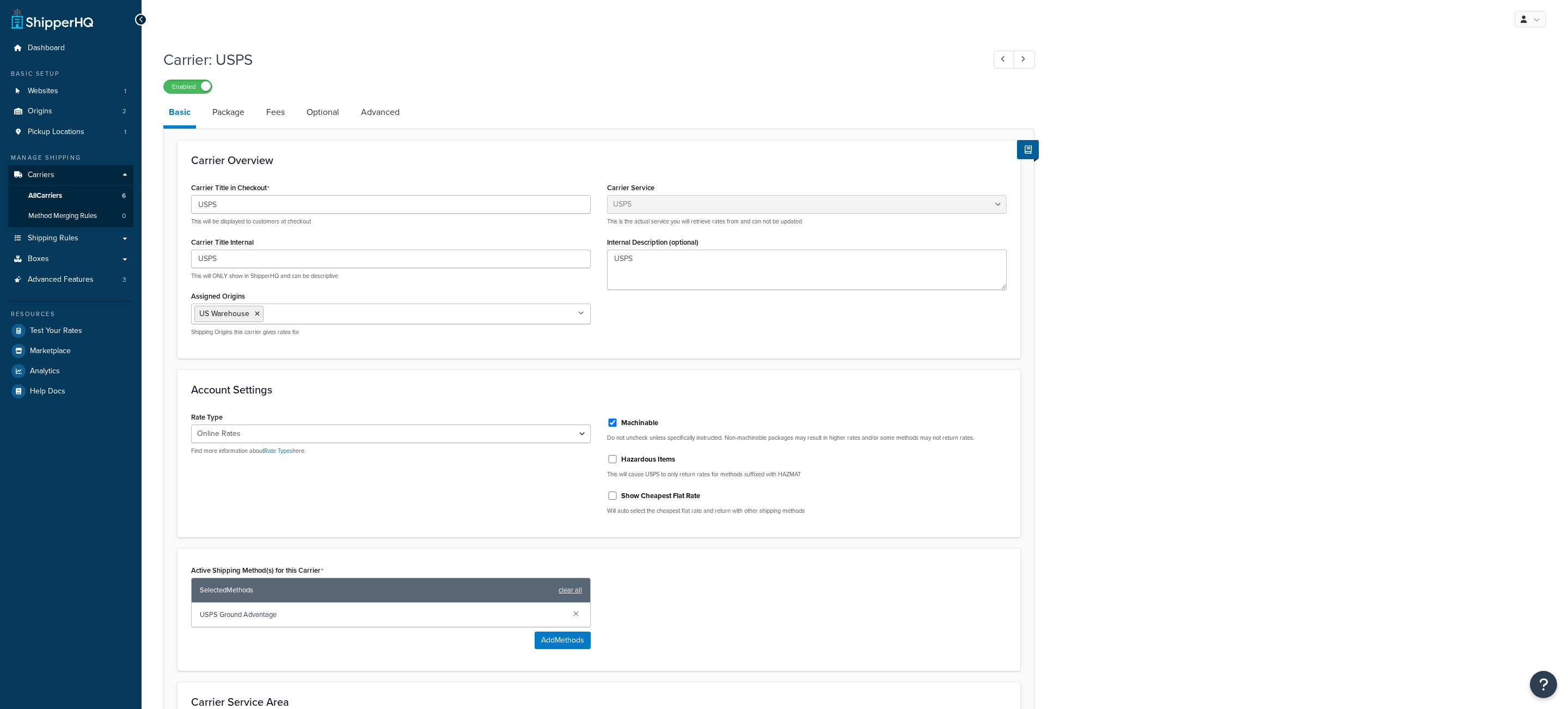
select select "usps"
select select "ONLINE"
click at [273, 124] on link "Fees" at bounding box center [275, 112] width 29 height 26
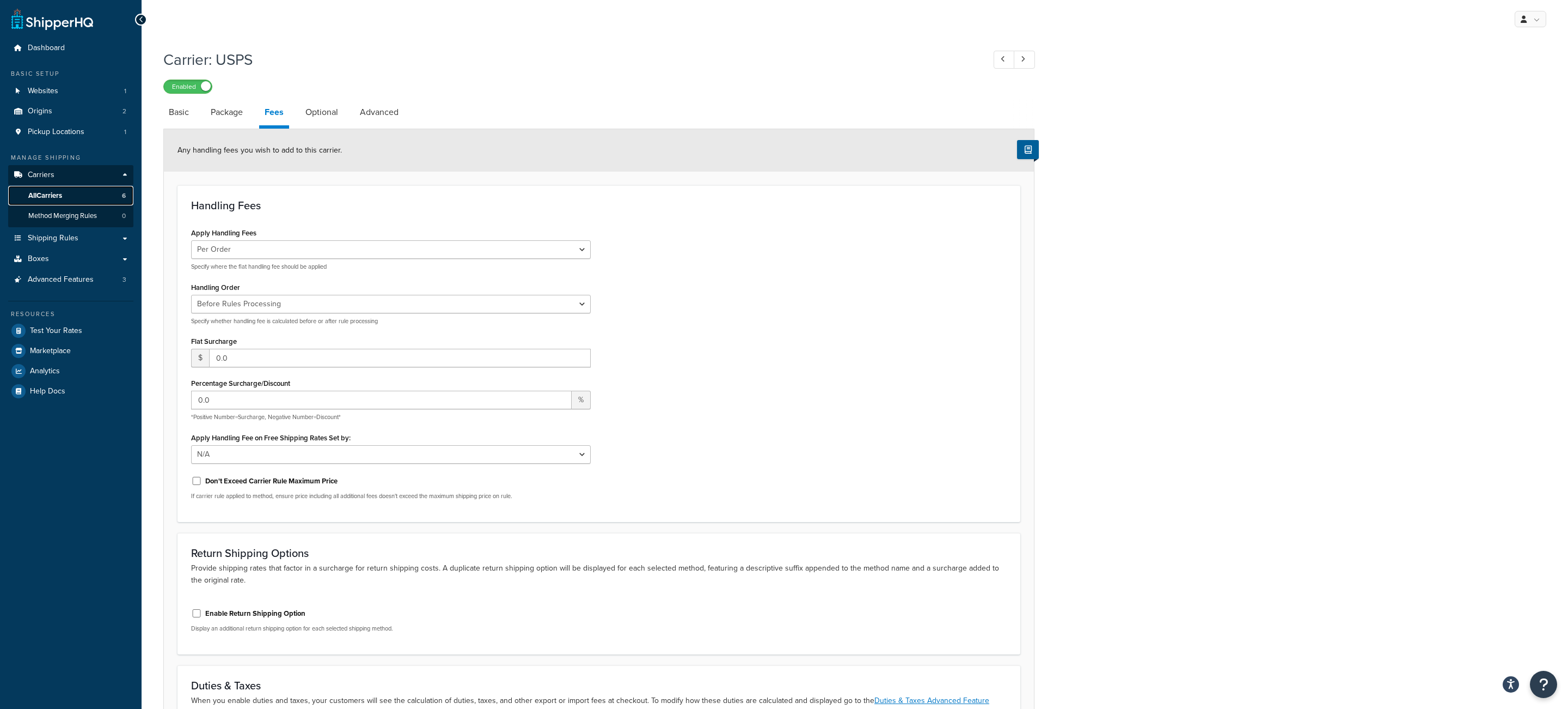
click at [114, 196] on link "All Carriers 6" at bounding box center [71, 196] width 125 height 20
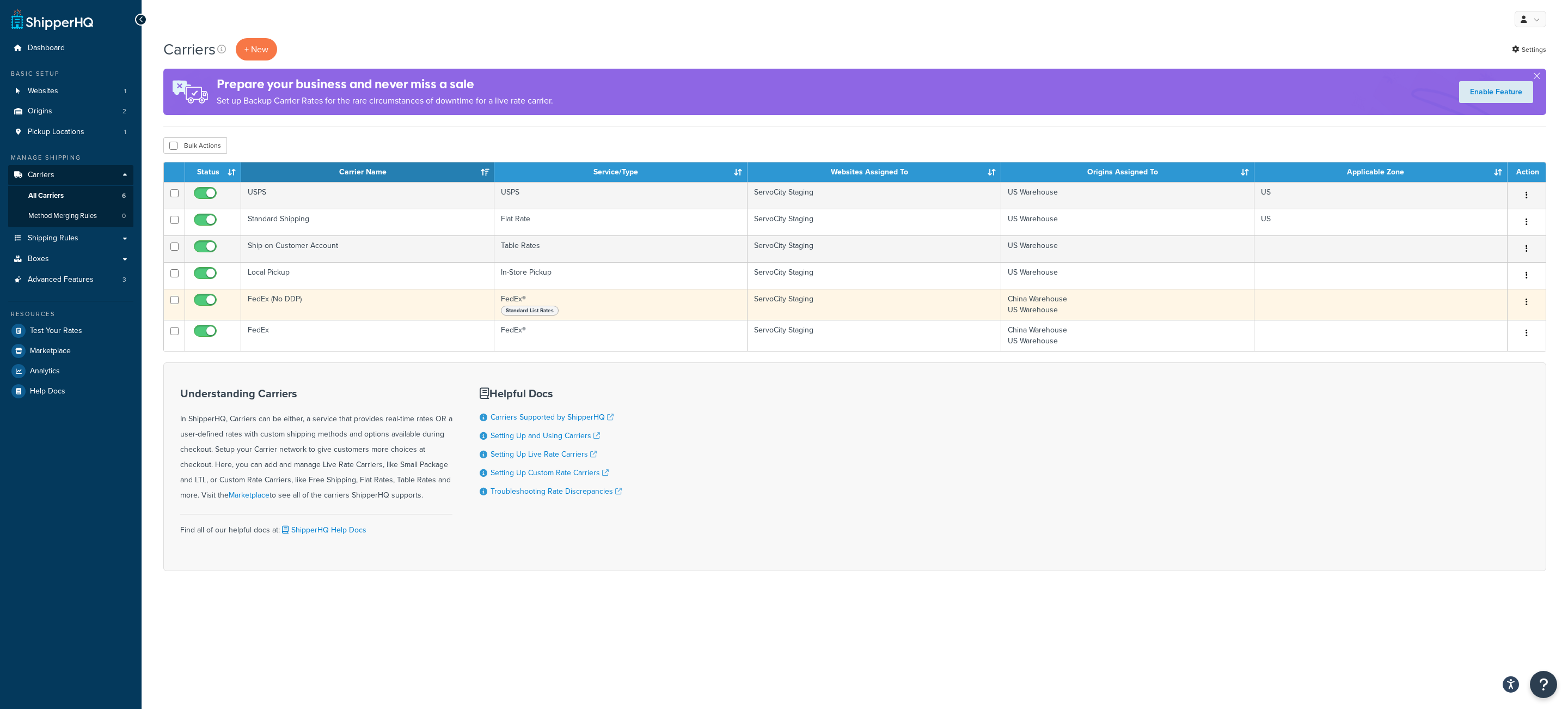
click at [327, 314] on td "FedEx (No DDP)" at bounding box center [368, 304] width 253 height 31
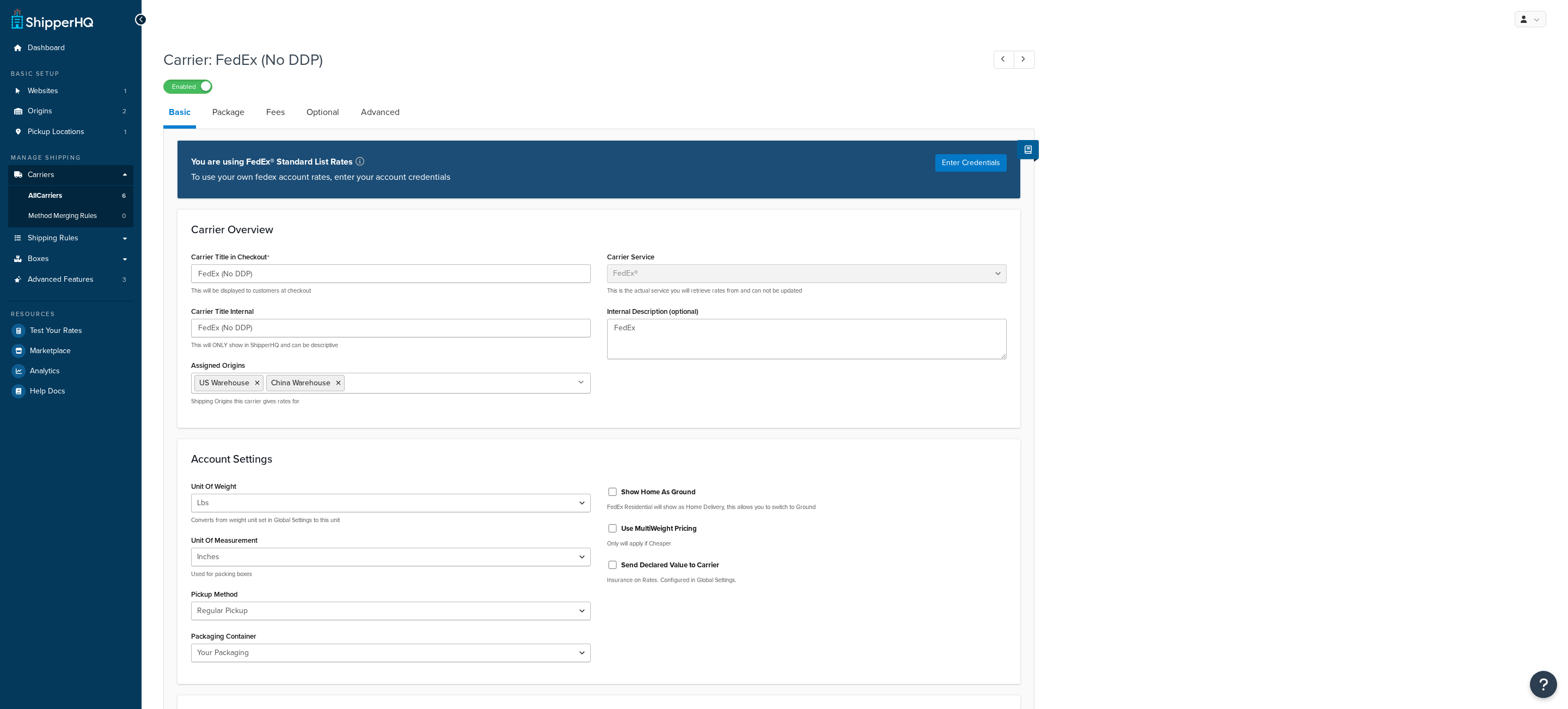
select select "fedEx"
select select "REGULAR_PICKUP"
select select "YOUR_PACKAGING"
click at [271, 118] on link "Fees" at bounding box center [275, 112] width 29 height 26
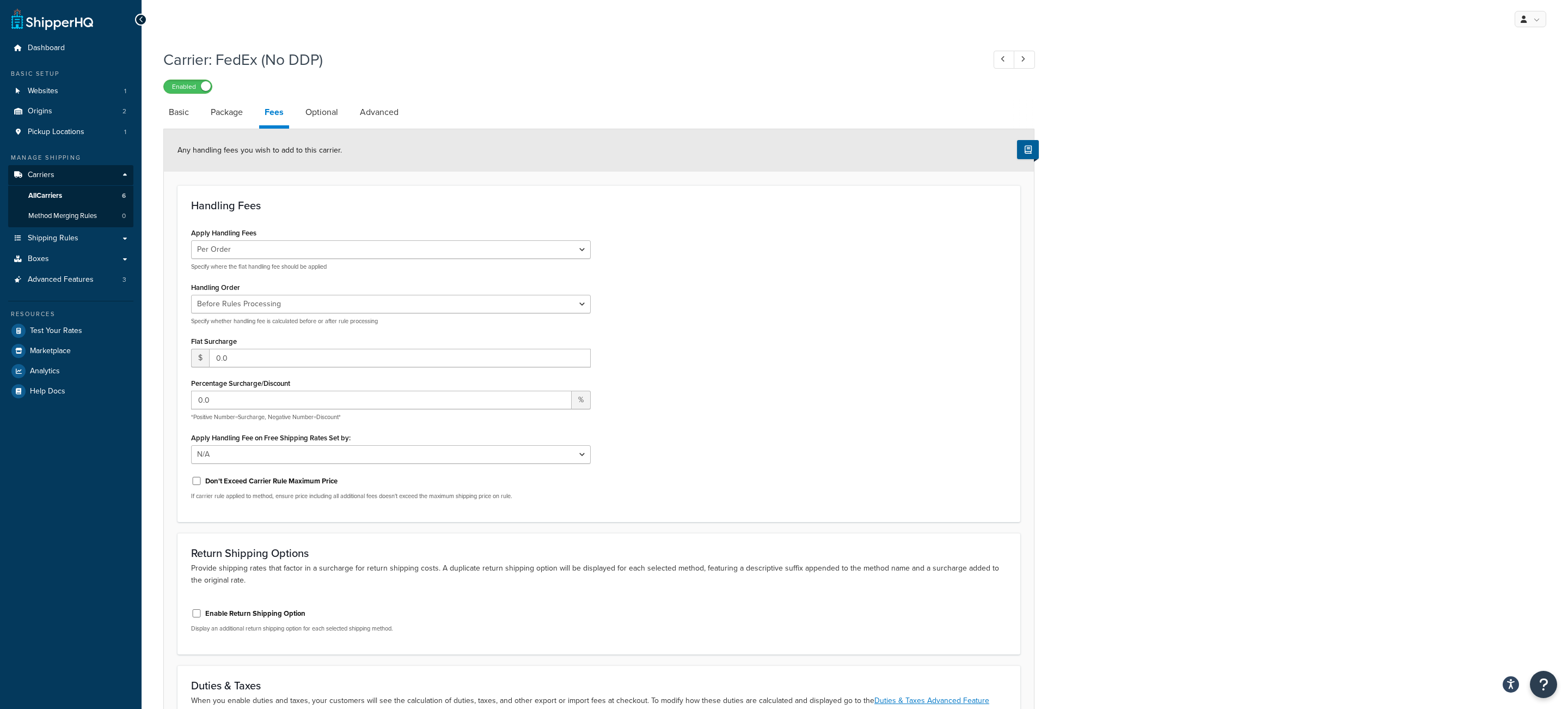
scroll to position [175, 0]
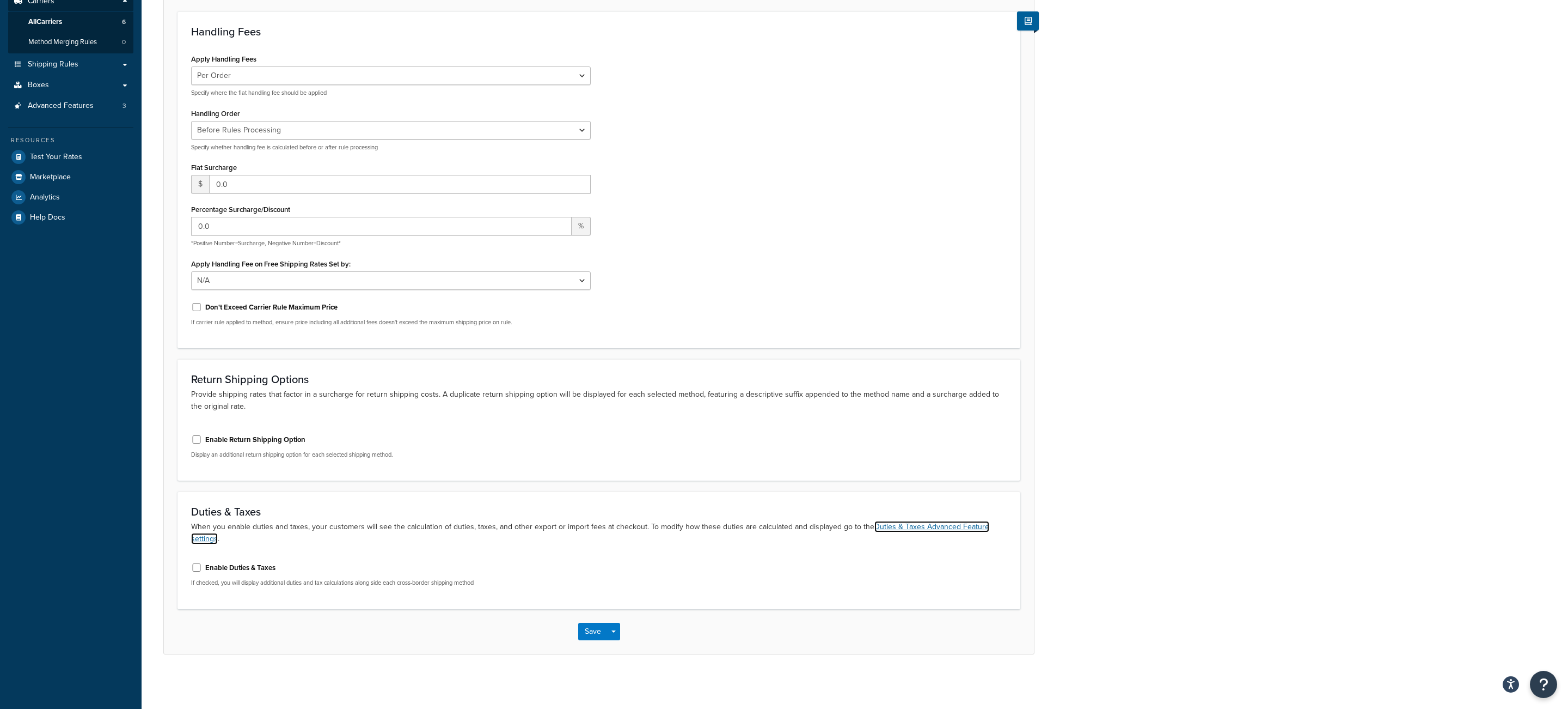
click at [896, 524] on link "Duties & Taxes Advanced Feature settings" at bounding box center [590, 532] width 798 height 23
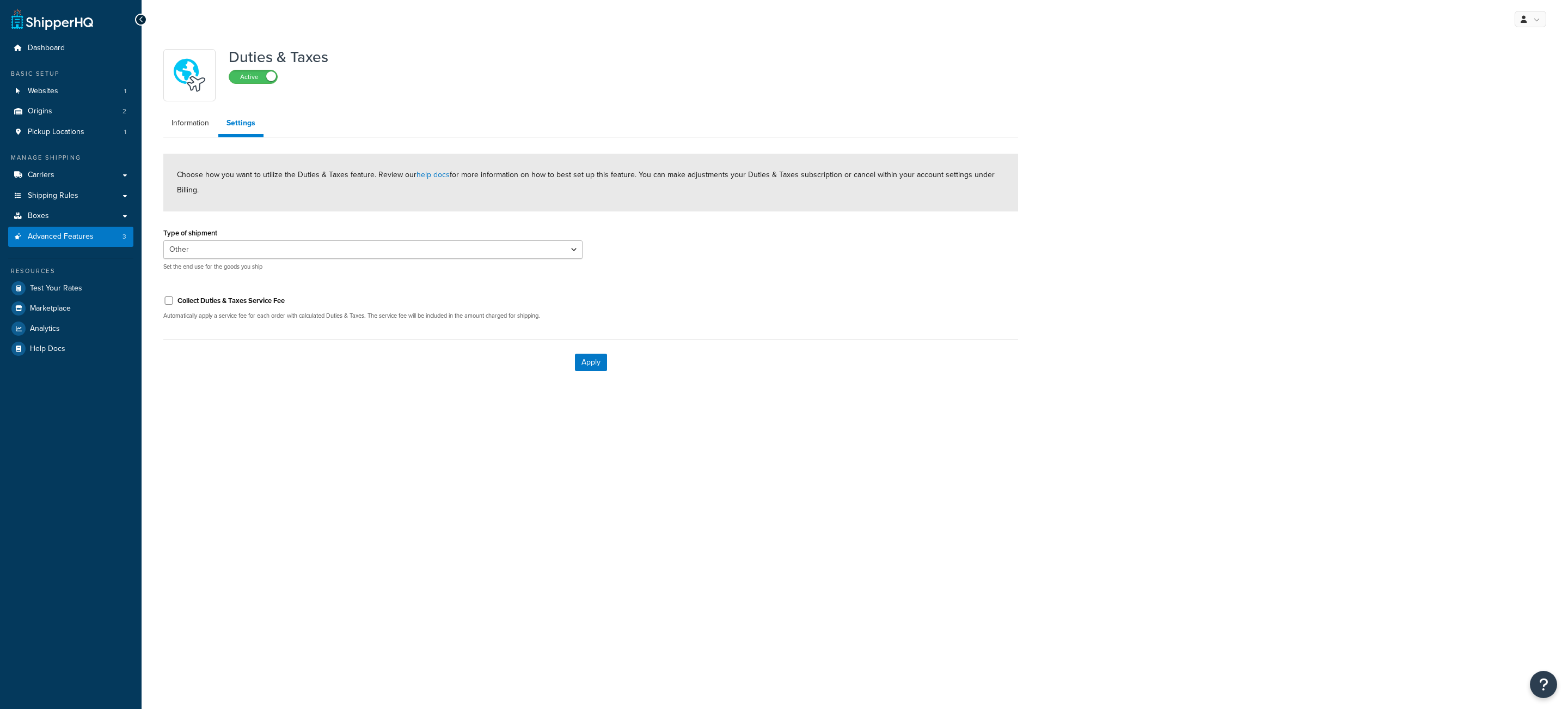
select select "N/A"
